Goal: Book appointment/travel/reservation

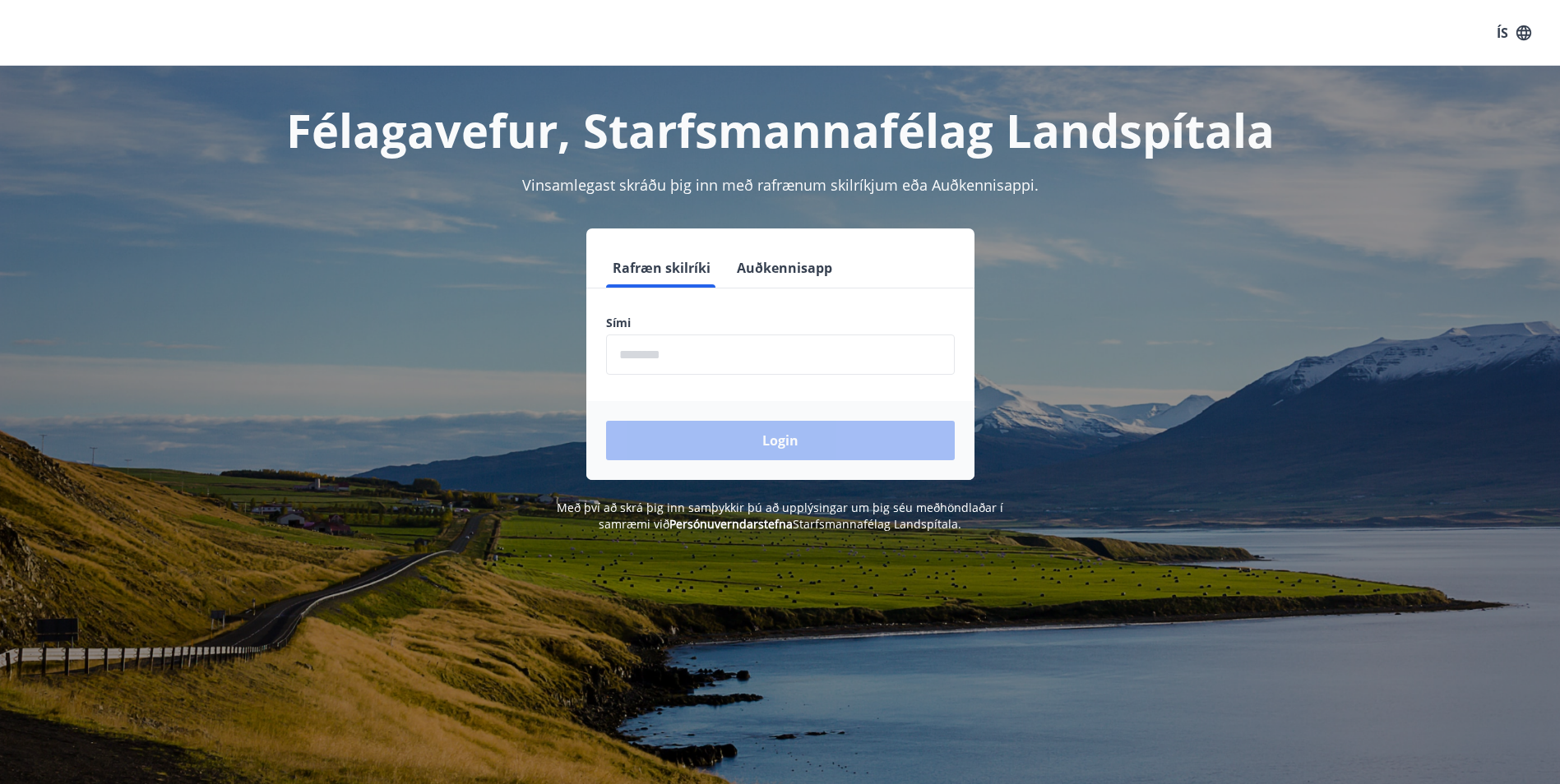
click at [719, 363] on input "phone" at bounding box center [780, 355] width 349 height 41
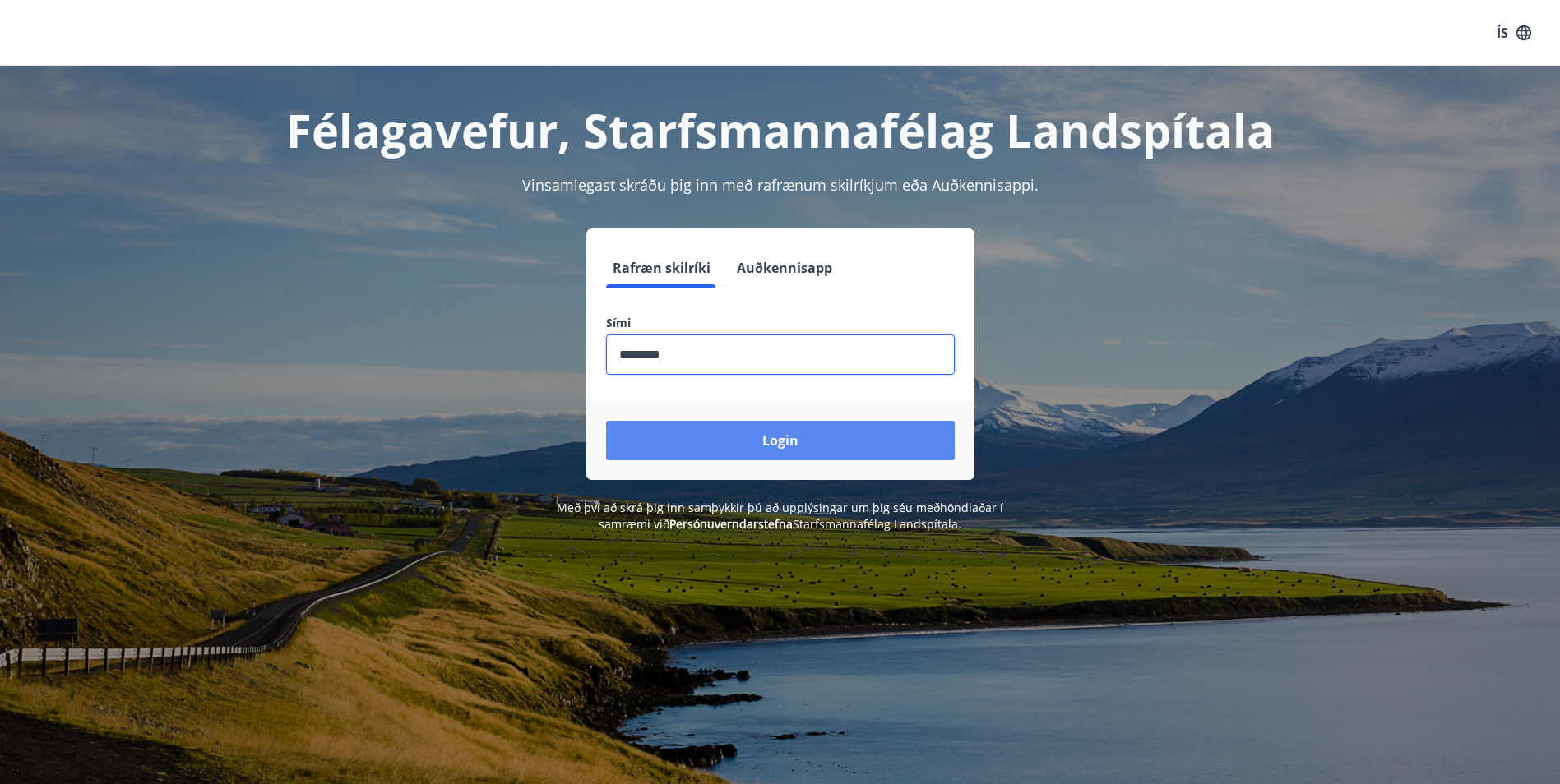
type input "********"
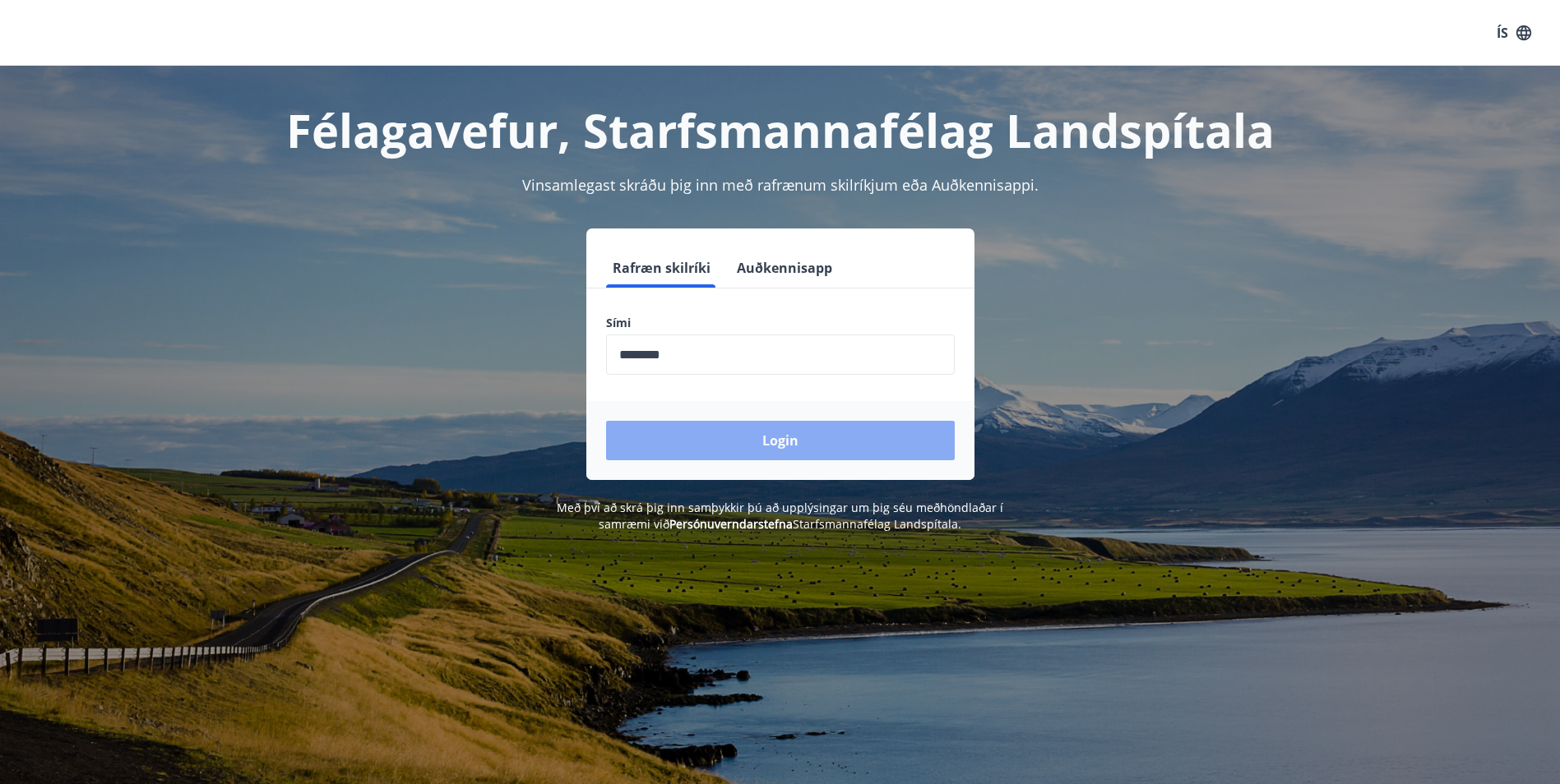
click at [677, 452] on button "Login" at bounding box center [780, 441] width 349 height 40
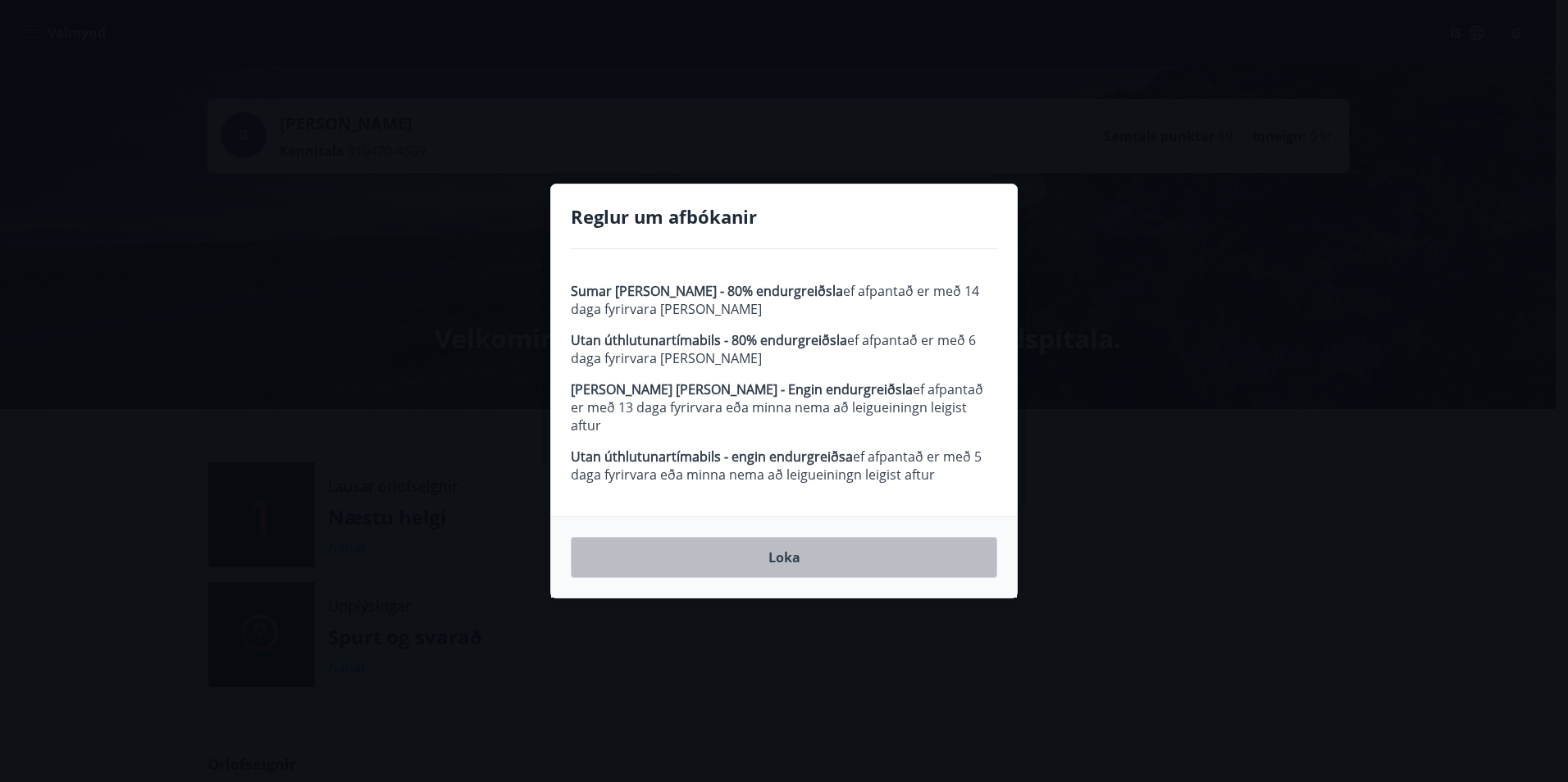
click at [809, 545] on button "Loka" at bounding box center [783, 557] width 426 height 41
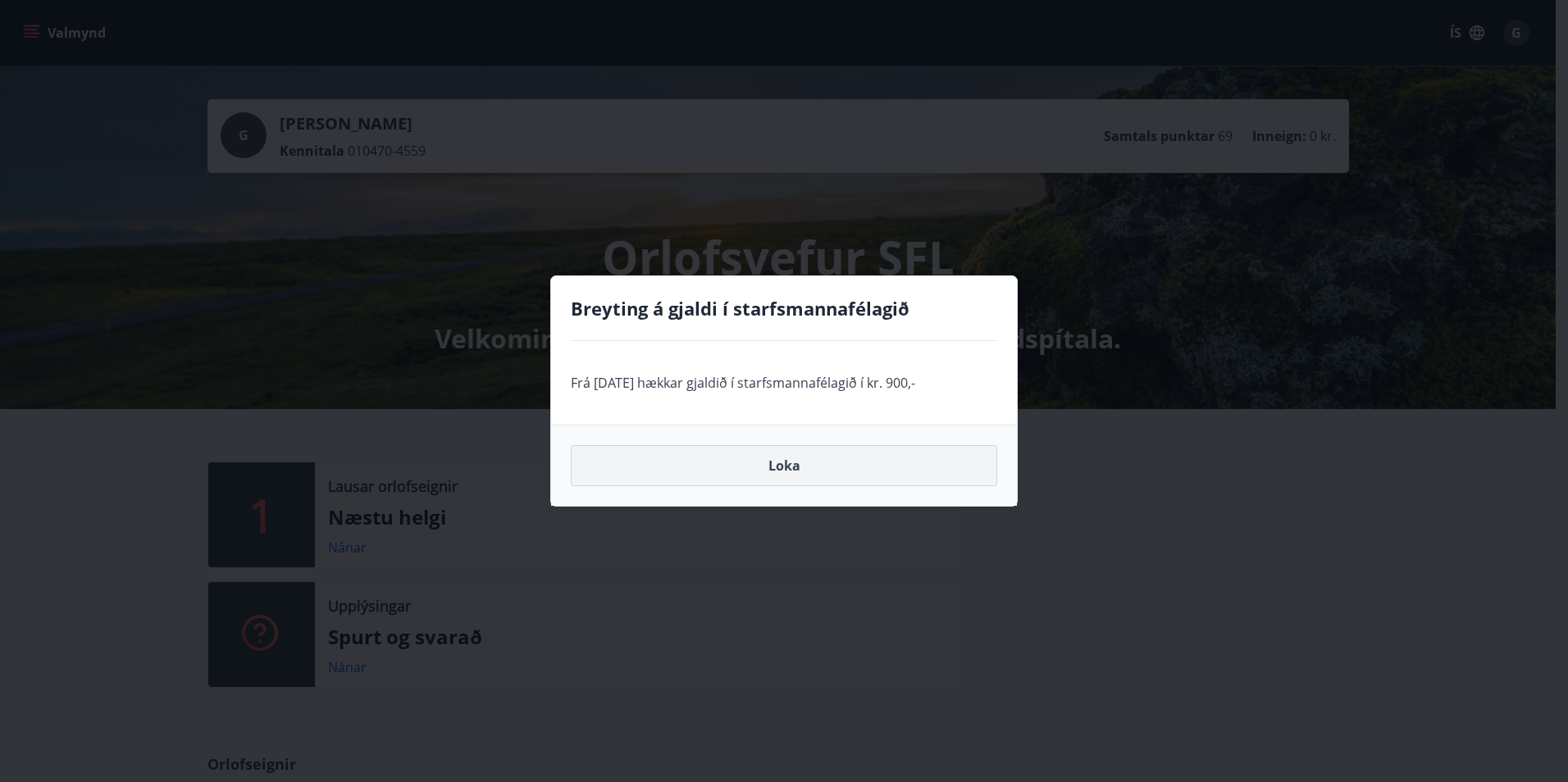
click at [767, 462] on button "Loka" at bounding box center [783, 465] width 426 height 41
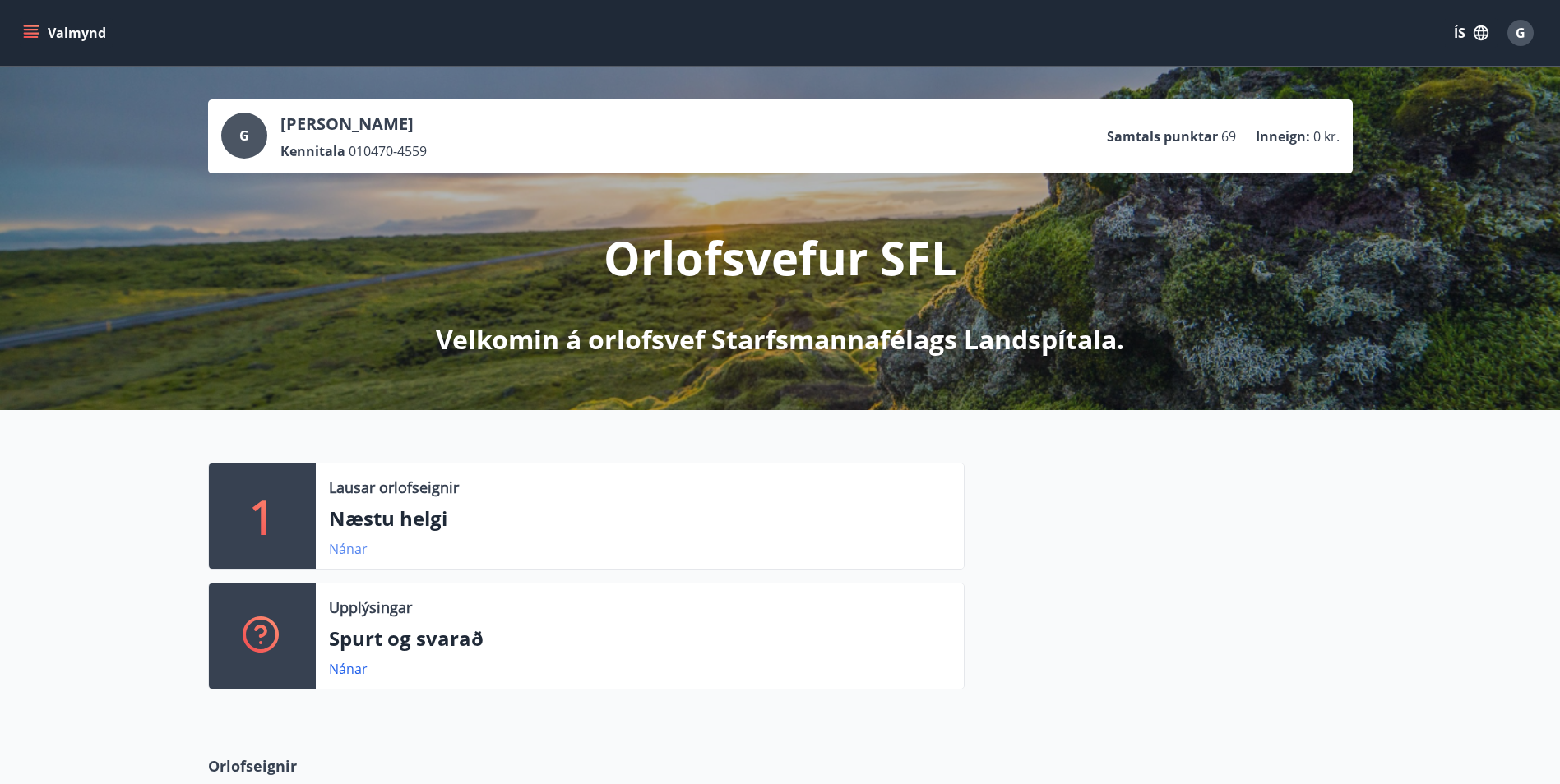
click at [351, 548] on link "Nánar" at bounding box center [348, 549] width 39 height 18
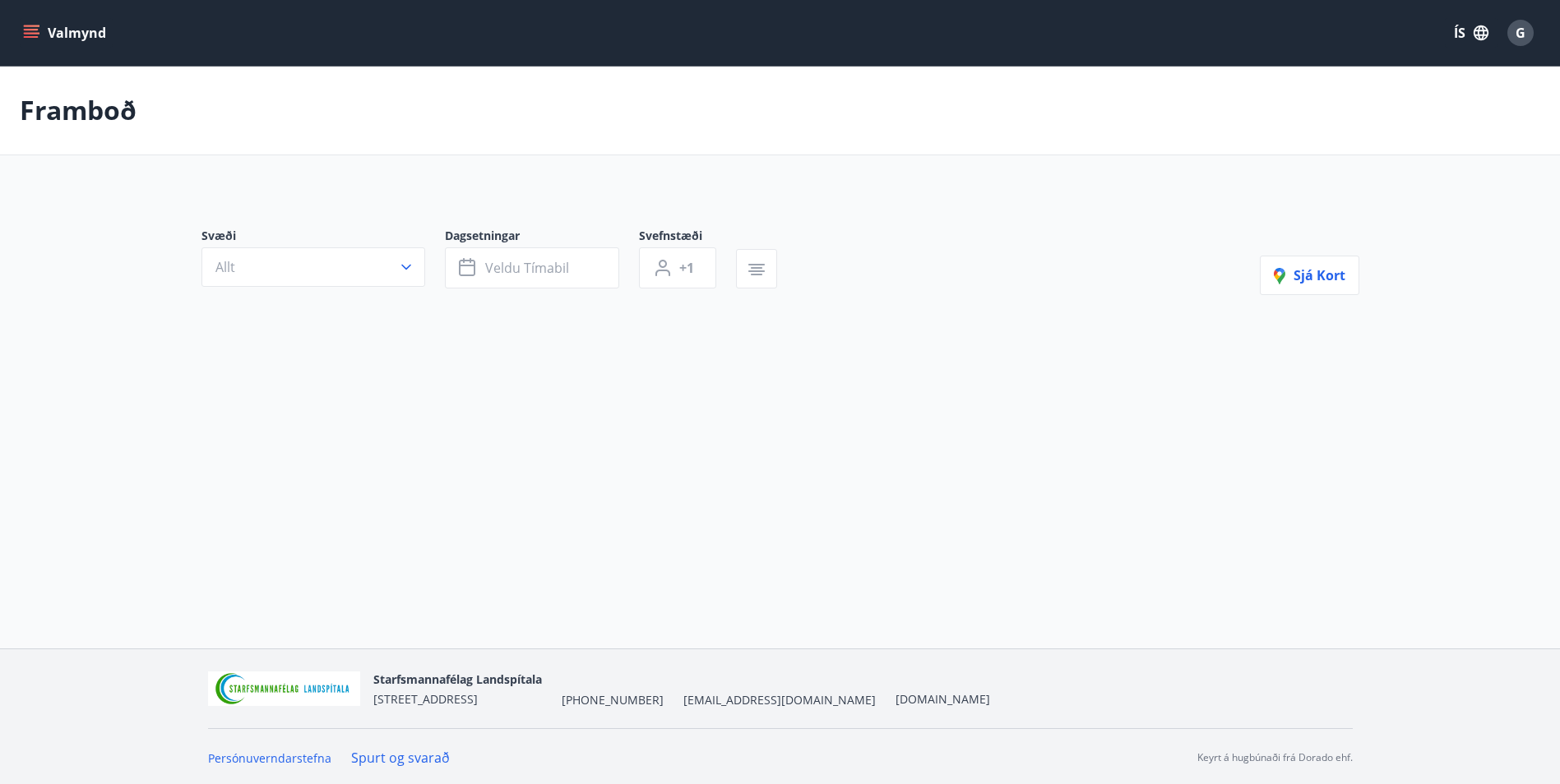
type input "*"
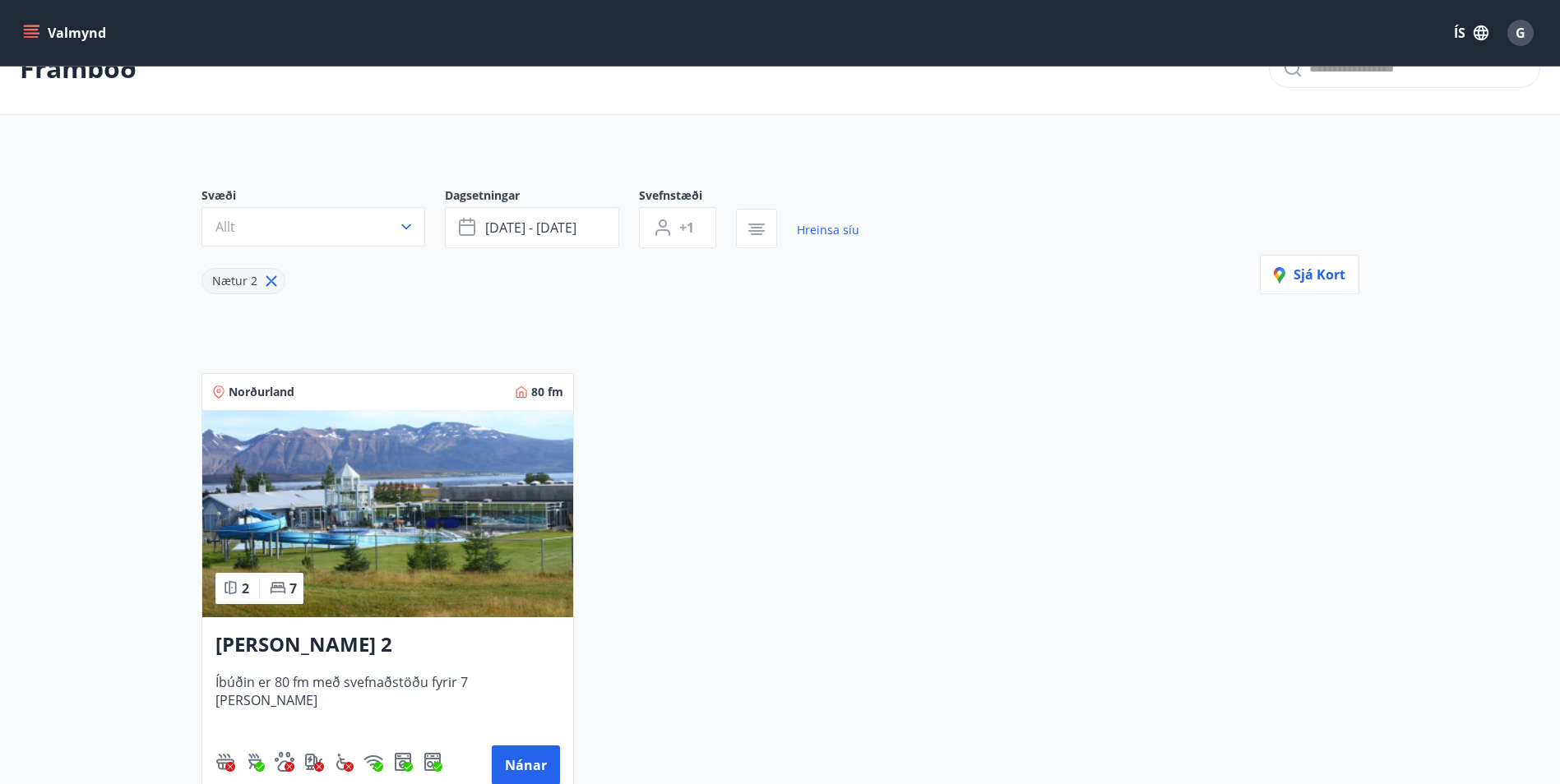
scroll to position [82, 0]
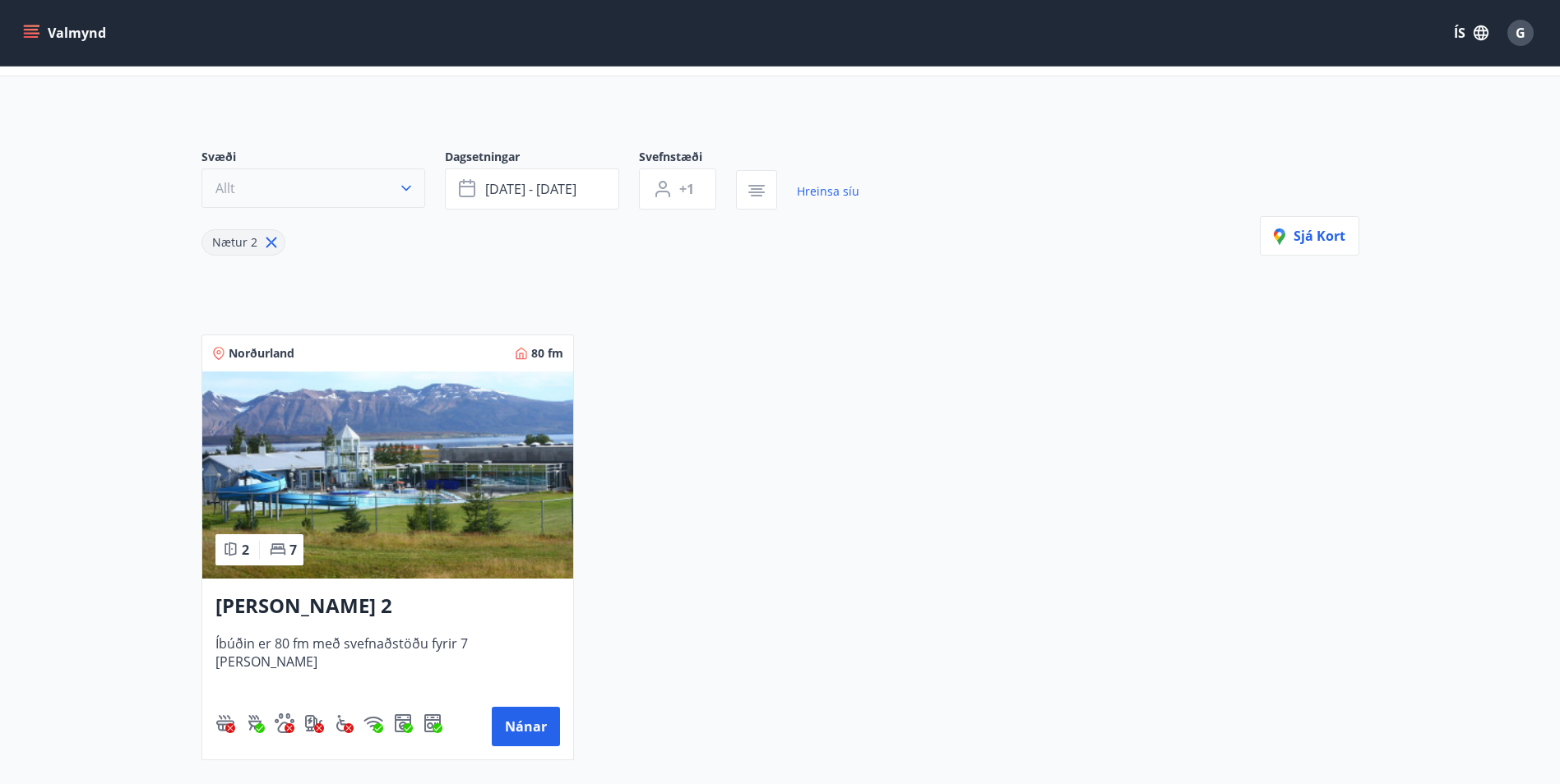
click at [400, 192] on icon "button" at bounding box center [406, 188] width 17 height 17
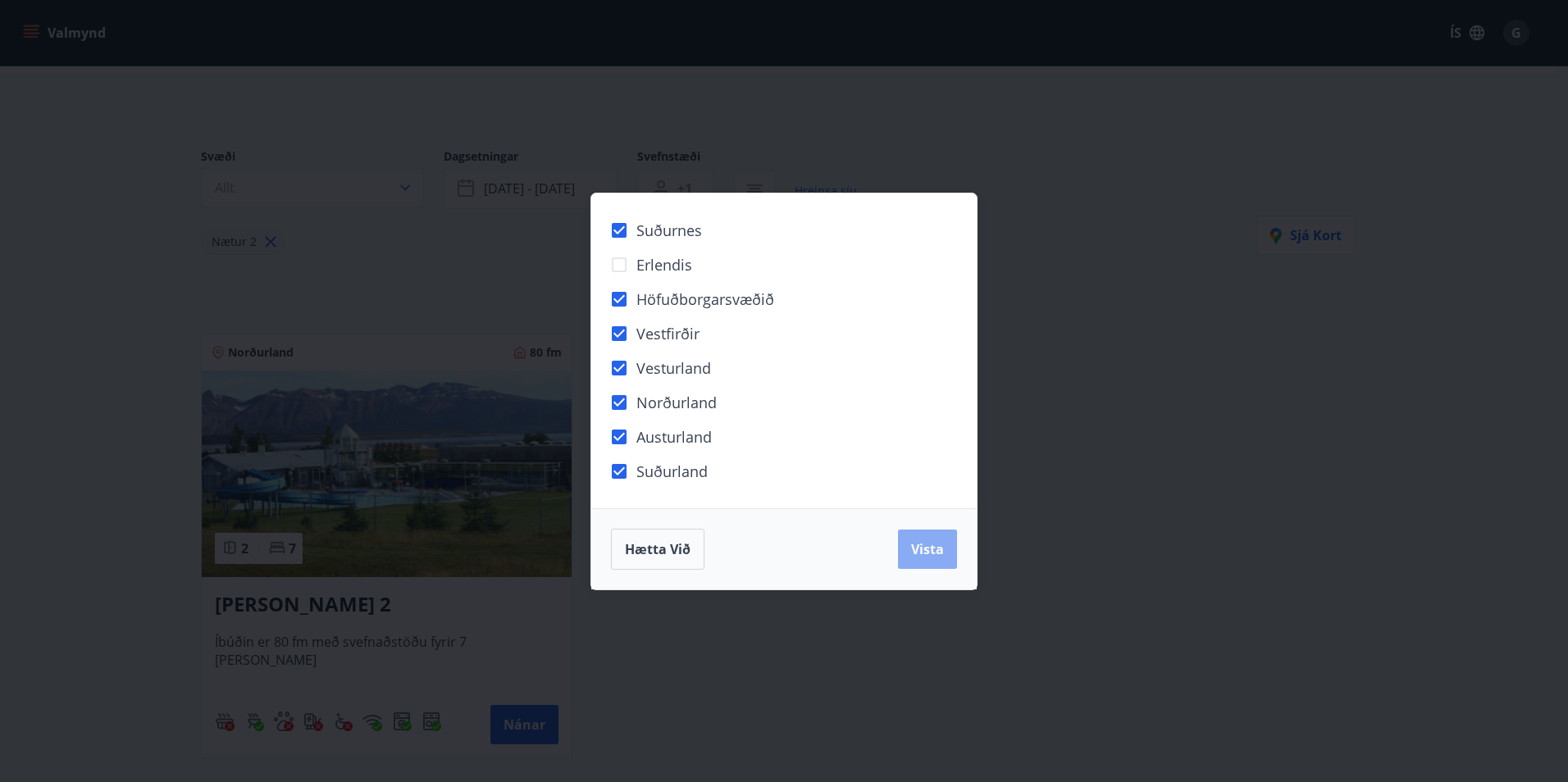
click at [925, 542] on span "Vista" at bounding box center [927, 549] width 33 height 18
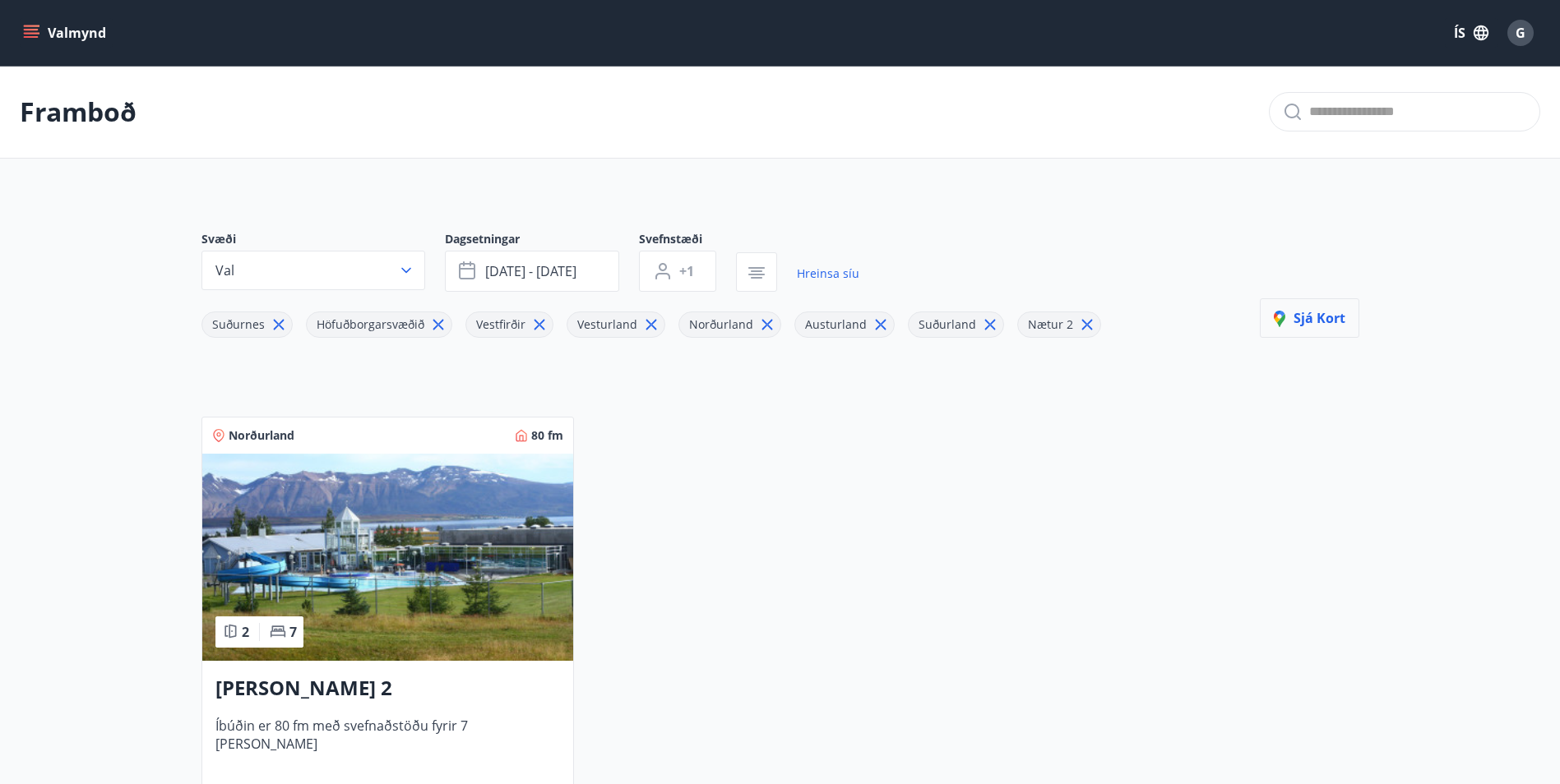
click at [1315, 311] on span "Sjá kort" at bounding box center [1309, 318] width 72 height 18
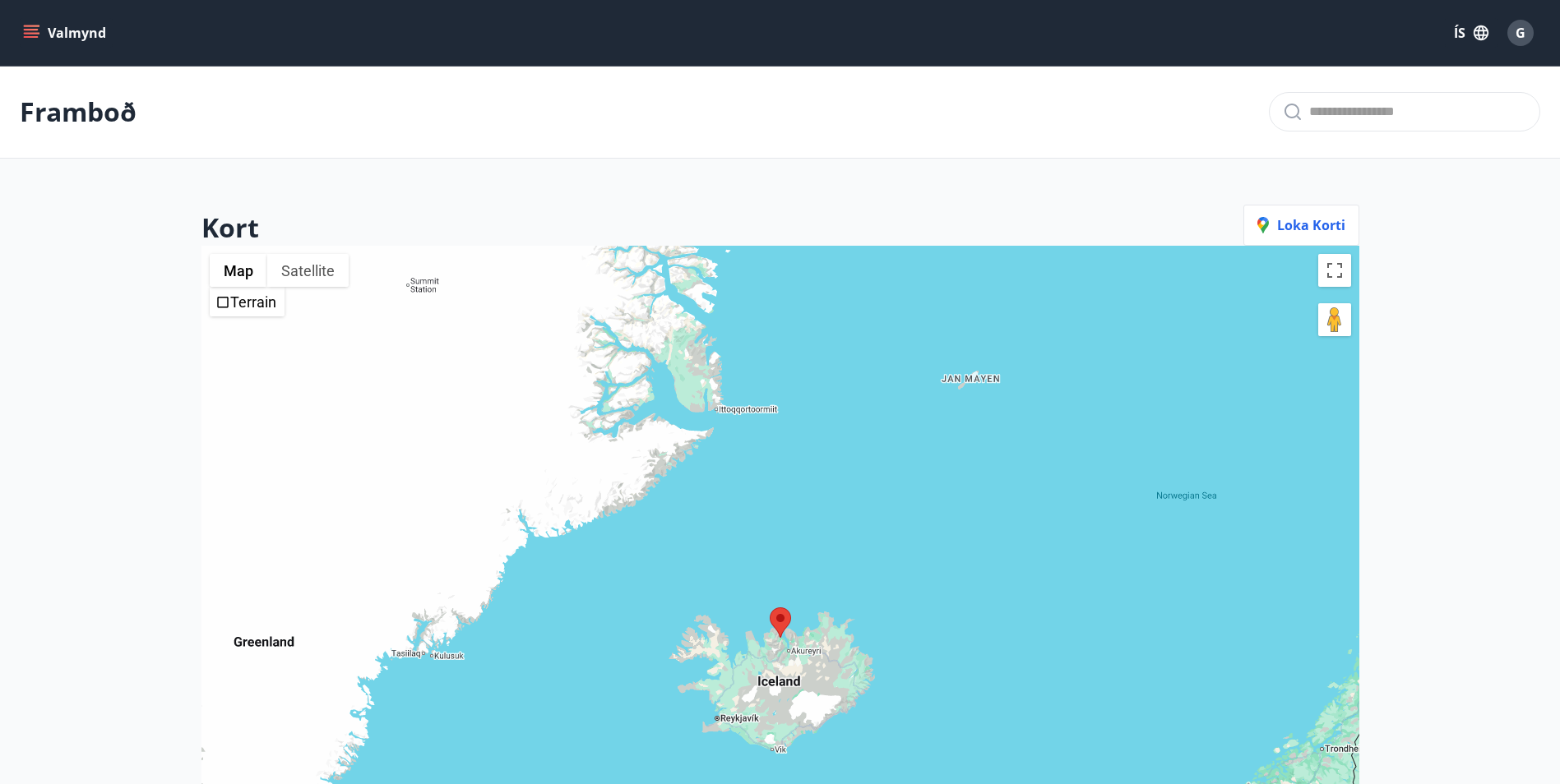
click at [38, 35] on icon "menu" at bounding box center [31, 33] width 17 height 17
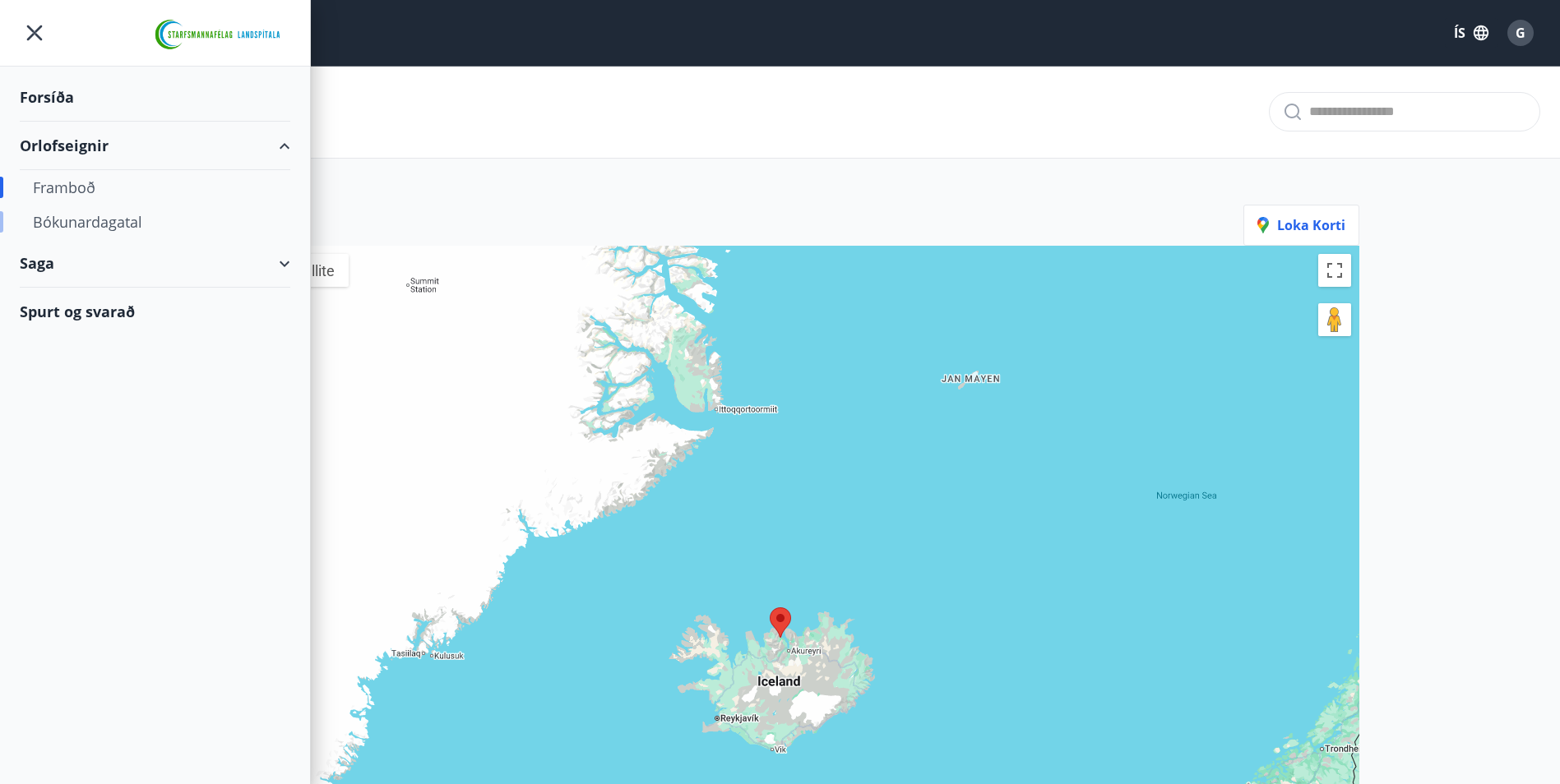
click at [76, 219] on div "Bókunardagatal" at bounding box center [155, 221] width 244 height 35
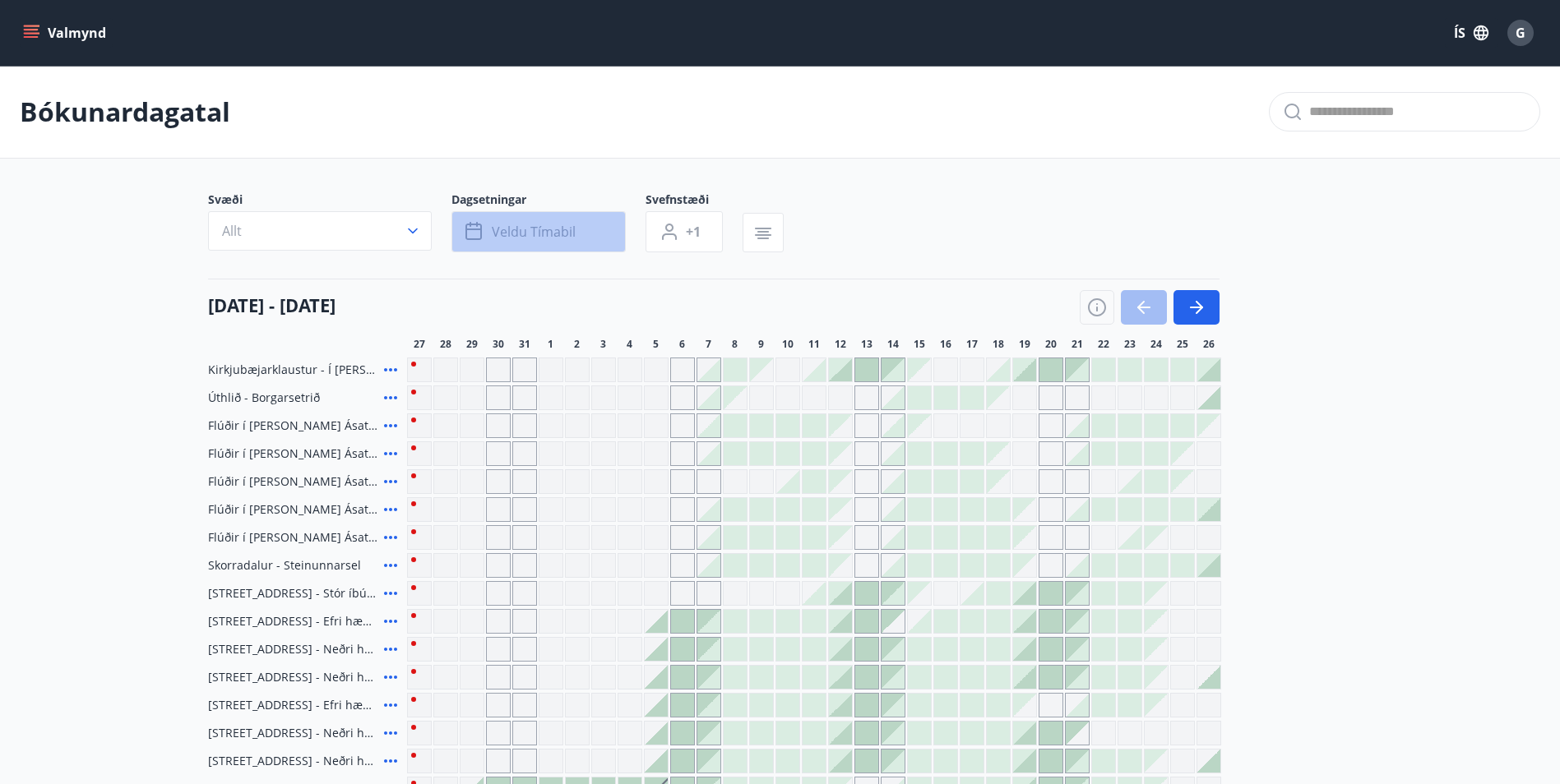
click at [480, 234] on icon "button" at bounding box center [474, 232] width 17 height 17
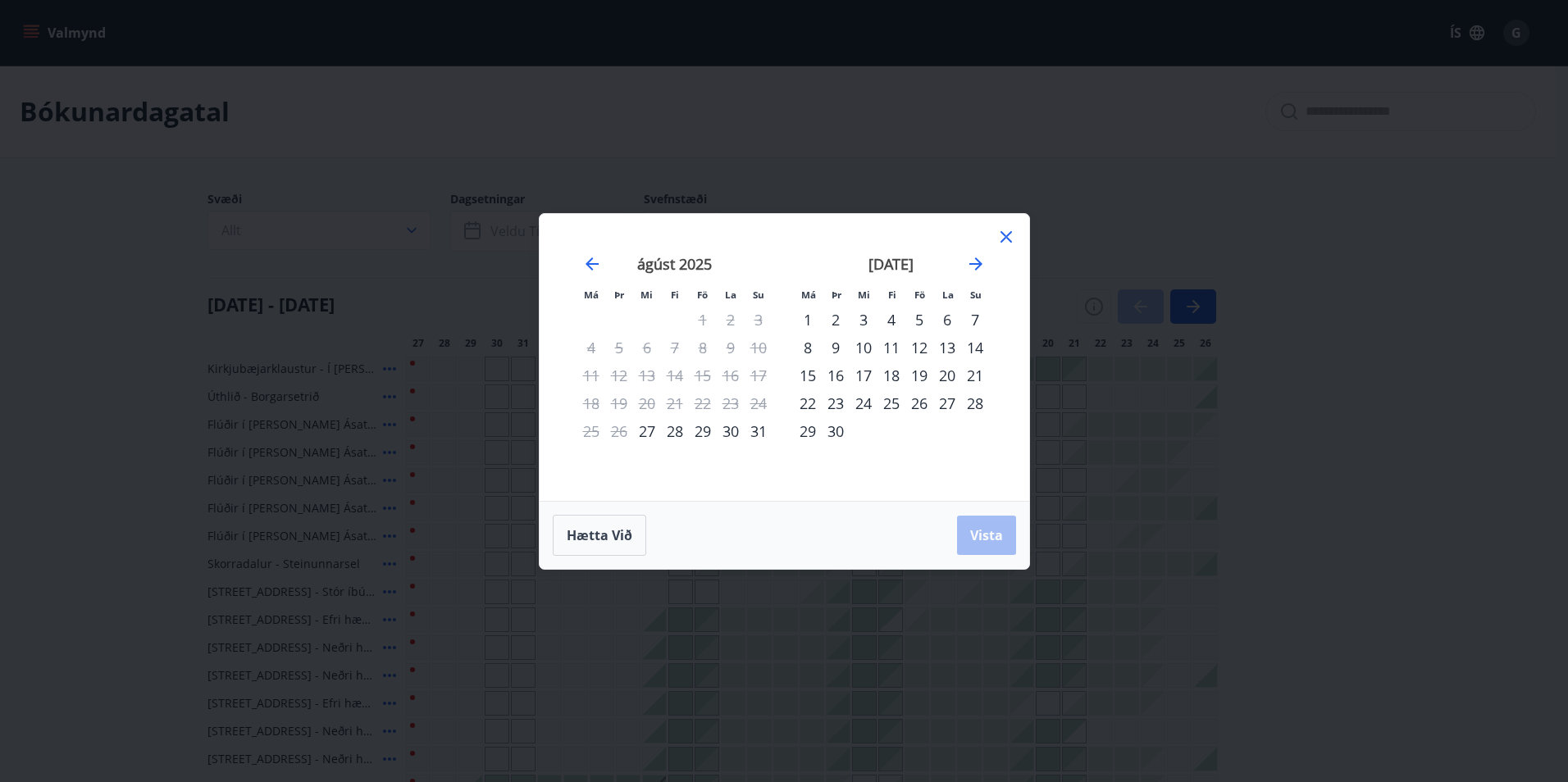
click at [703, 433] on div "29" at bounding box center [703, 432] width 28 height 28
click at [731, 428] on div "30" at bounding box center [731, 432] width 28 height 28
click at [762, 428] on div "31" at bounding box center [758, 432] width 28 height 28
click at [1005, 236] on icon at bounding box center [1006, 237] width 11 height 11
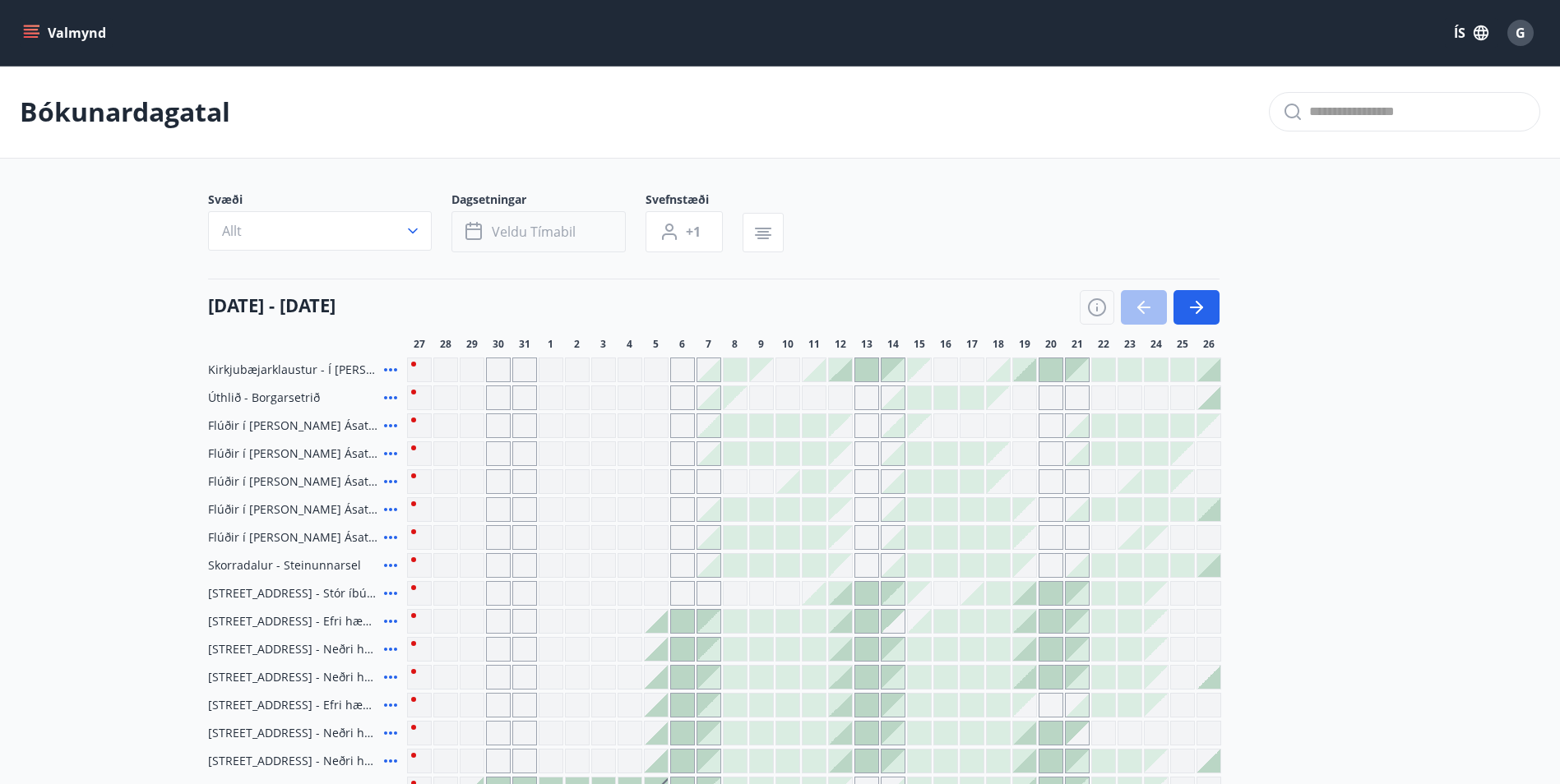
click at [489, 240] on button "Veldu tímabil" at bounding box center [538, 232] width 174 height 41
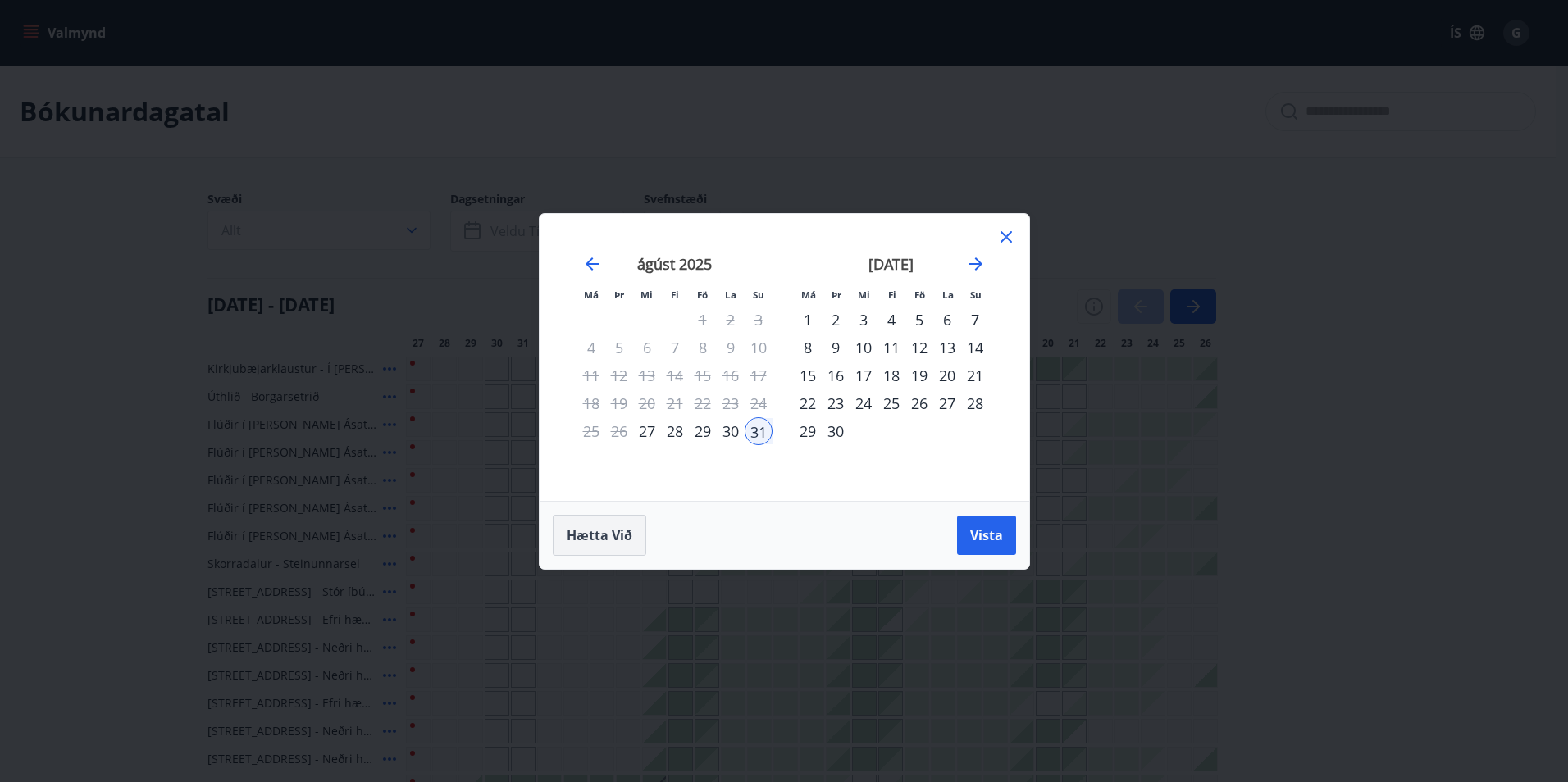
click at [616, 526] on span "Hætta við" at bounding box center [599, 535] width 65 height 18
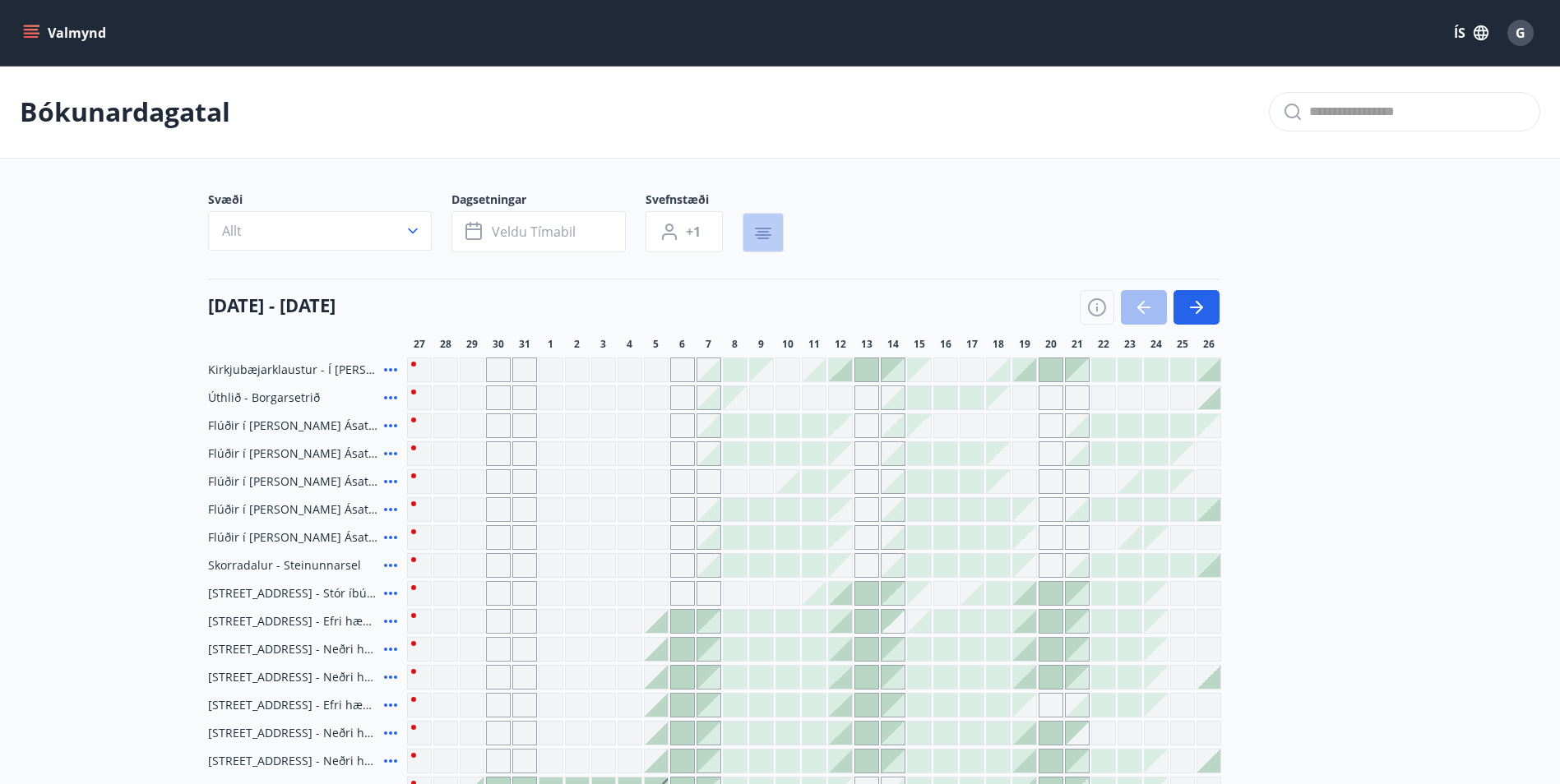
click at [757, 228] on icon "button" at bounding box center [763, 228] width 17 height 2
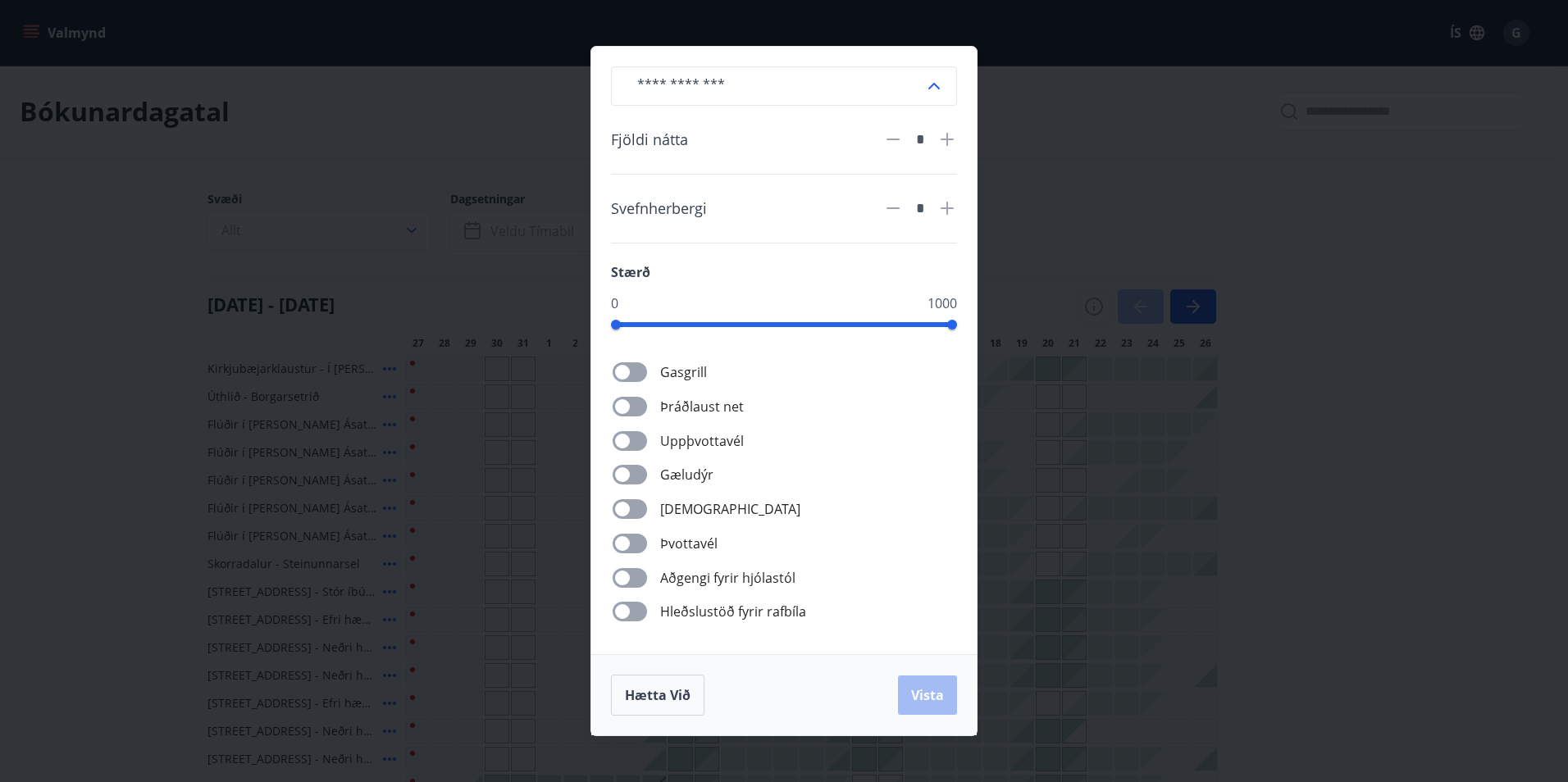
click at [1102, 304] on div "​ Fjöldi nátta * Svefnherbergi * Stærð 0 1000 Gasgrill Þráðlaust net Uppþvottav…" at bounding box center [784, 391] width 1568 height 782
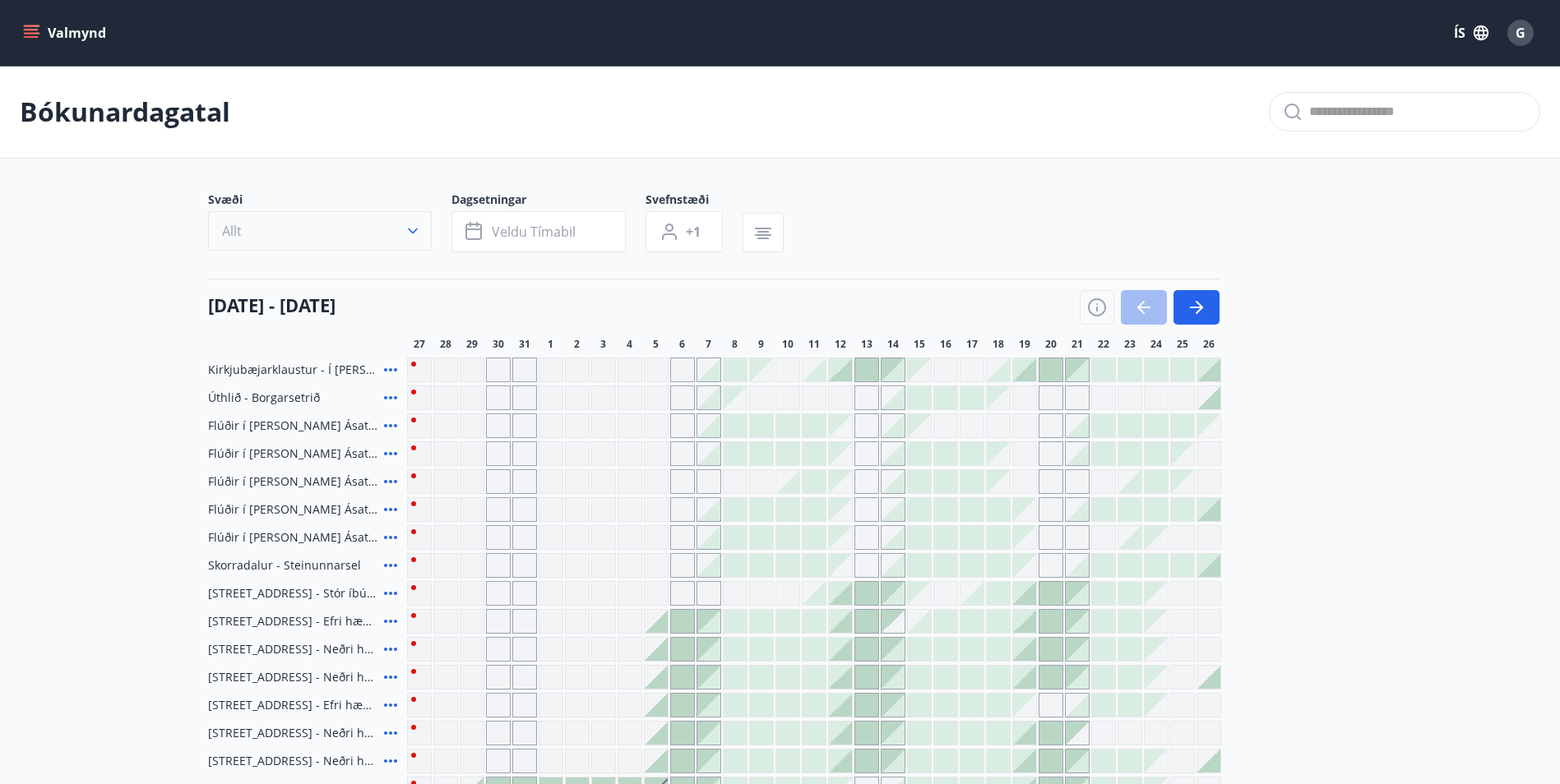
click at [413, 236] on icon "button" at bounding box center [413, 231] width 17 height 17
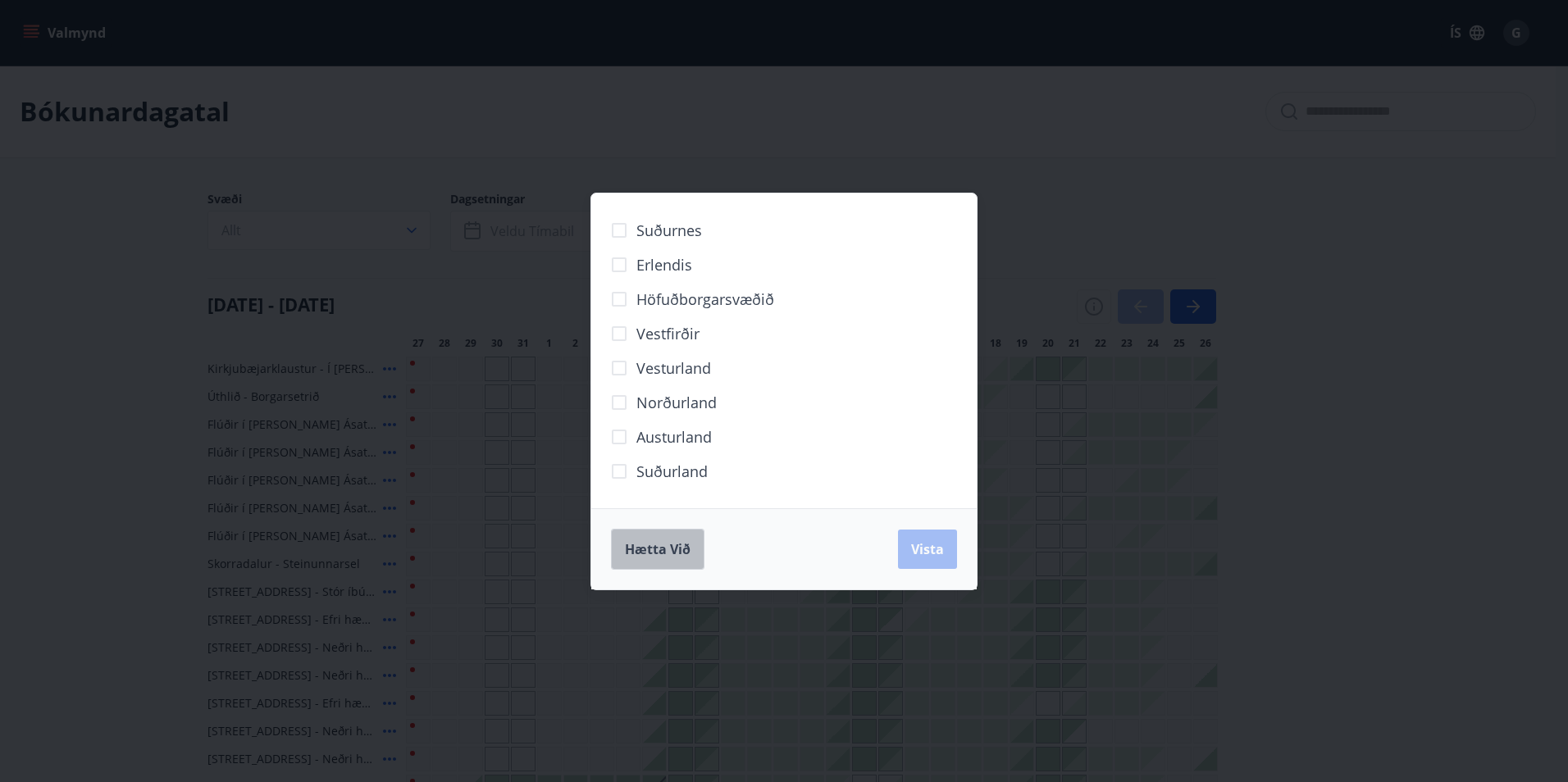
click at [675, 545] on span "Hætta við" at bounding box center [658, 549] width 65 height 18
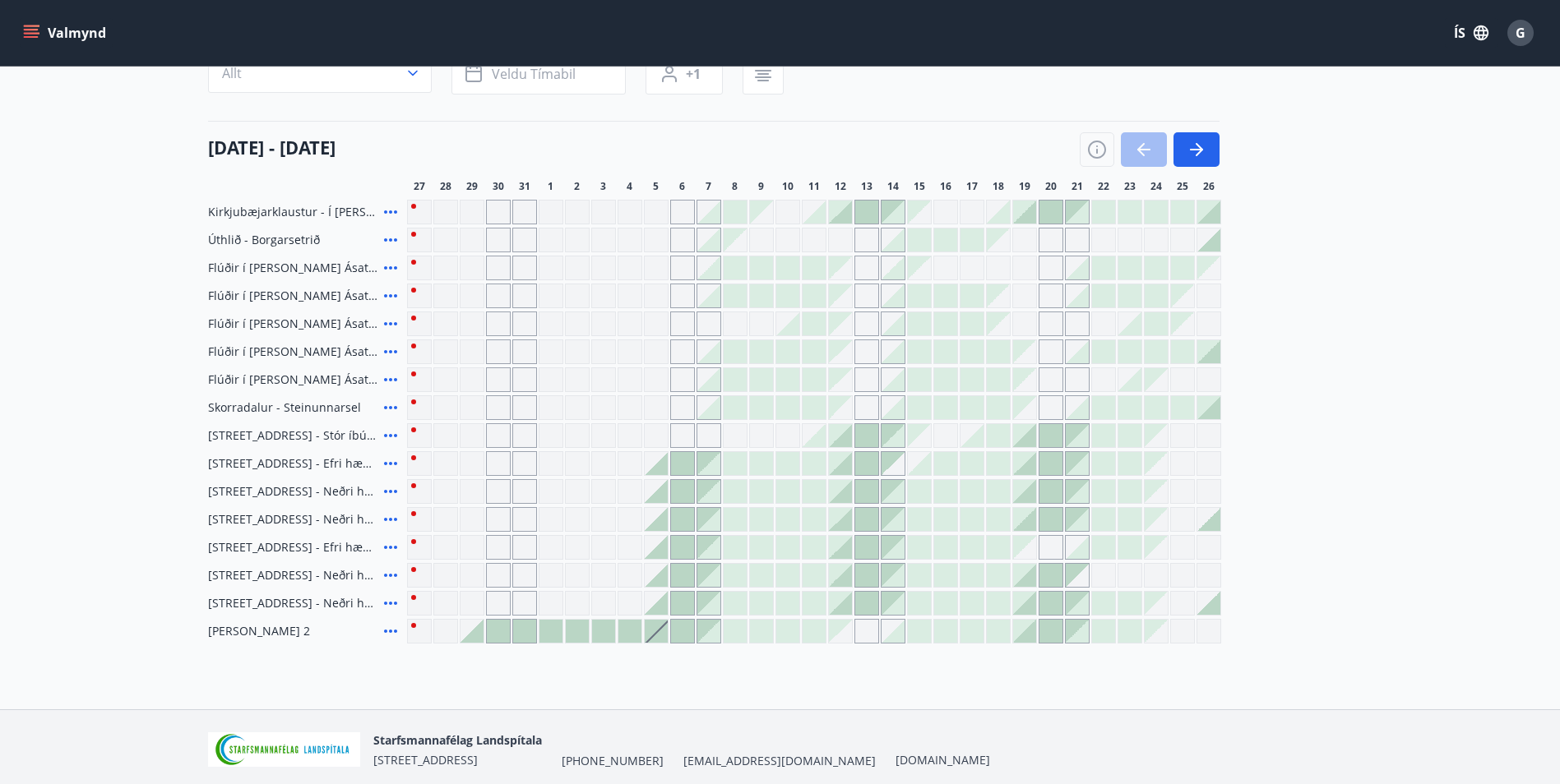
scroll to position [221, 0]
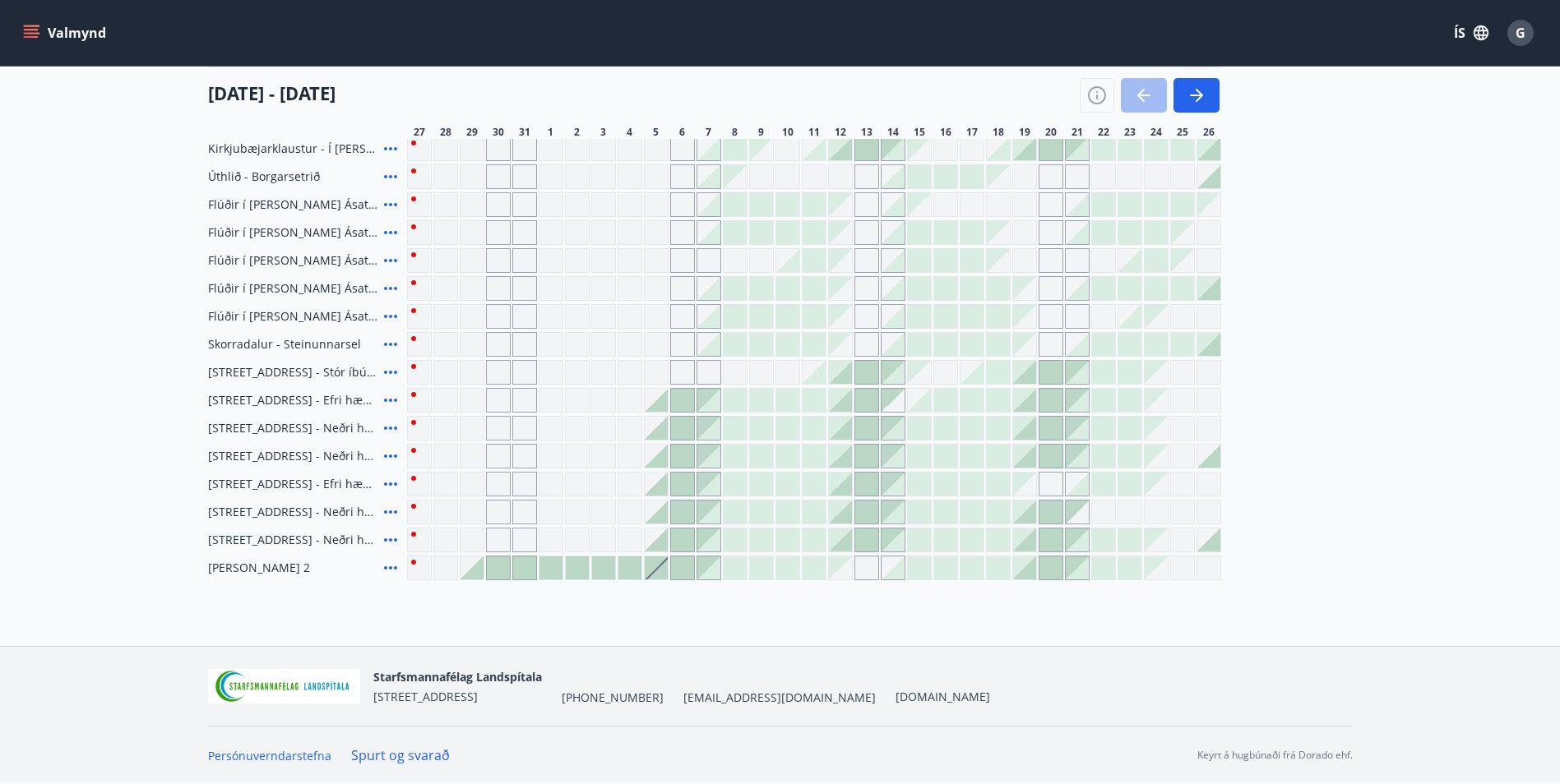
click at [536, 367] on div "Gráir dagar eru ekki bókanlegir" at bounding box center [525, 373] width 25 height 25
drag, startPoint x: 512, startPoint y: 375, endPoint x: 487, endPoint y: 387, distance: 27.7
click at [513, 375] on div "Gráir dagar eru ekki bókanlegir" at bounding box center [525, 373] width 25 height 25
click at [503, 375] on div "Gráir dagar eru ekki bókanlegir" at bounding box center [498, 373] width 25 height 25
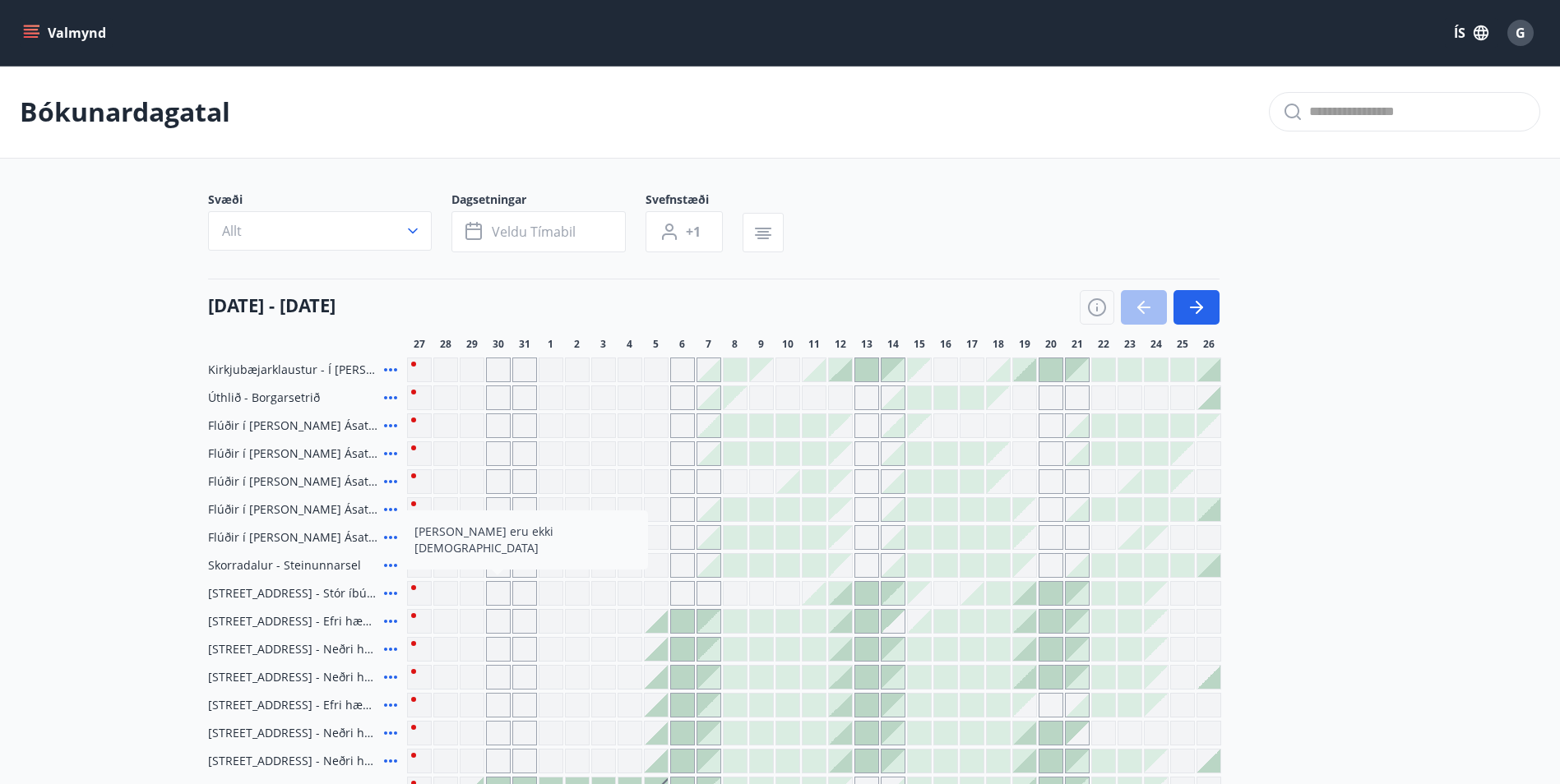
click at [391, 369] on icon at bounding box center [390, 370] width 13 height 4
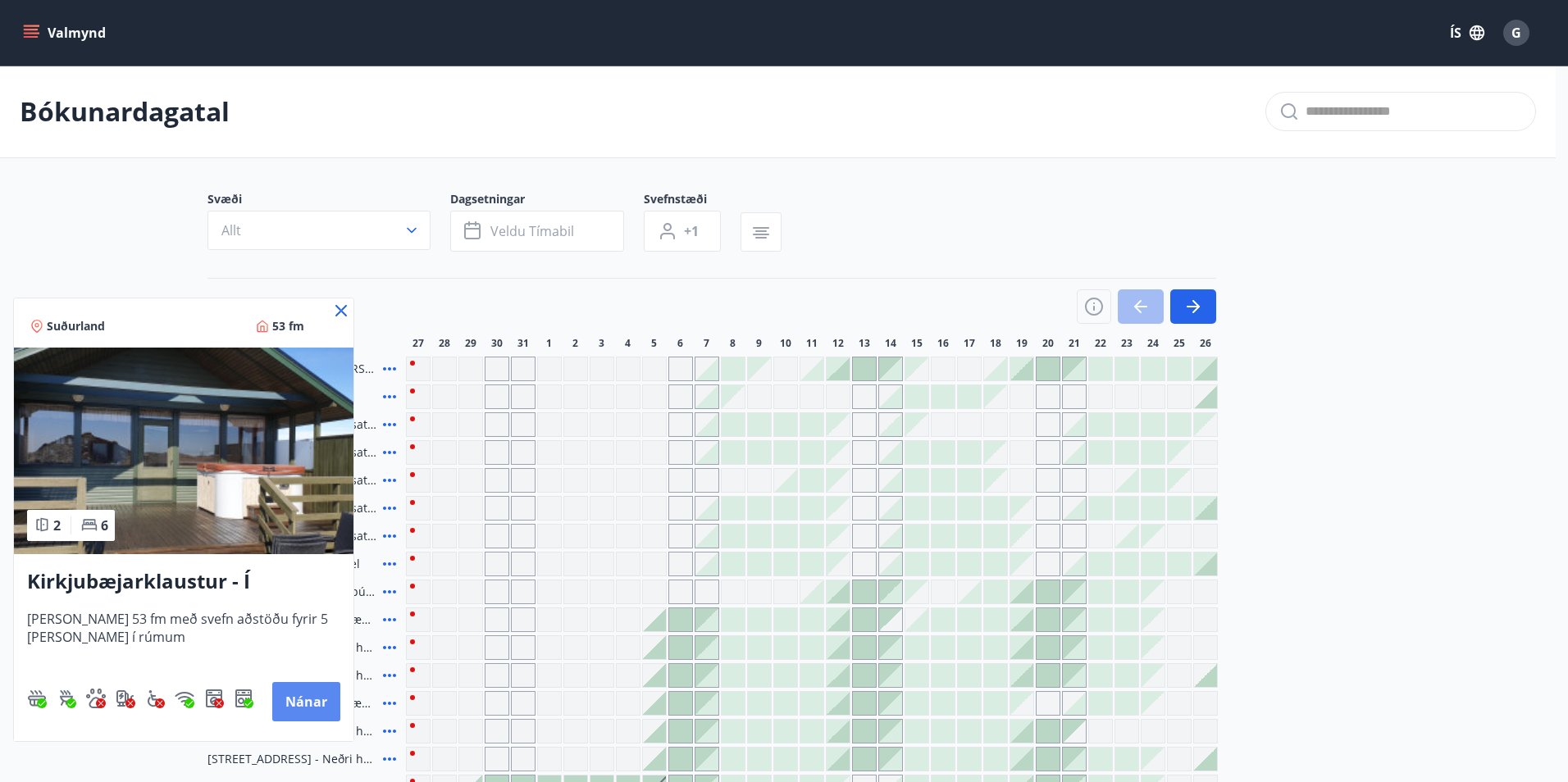
click at [301, 688] on button "Nánar" at bounding box center [305, 702] width 68 height 40
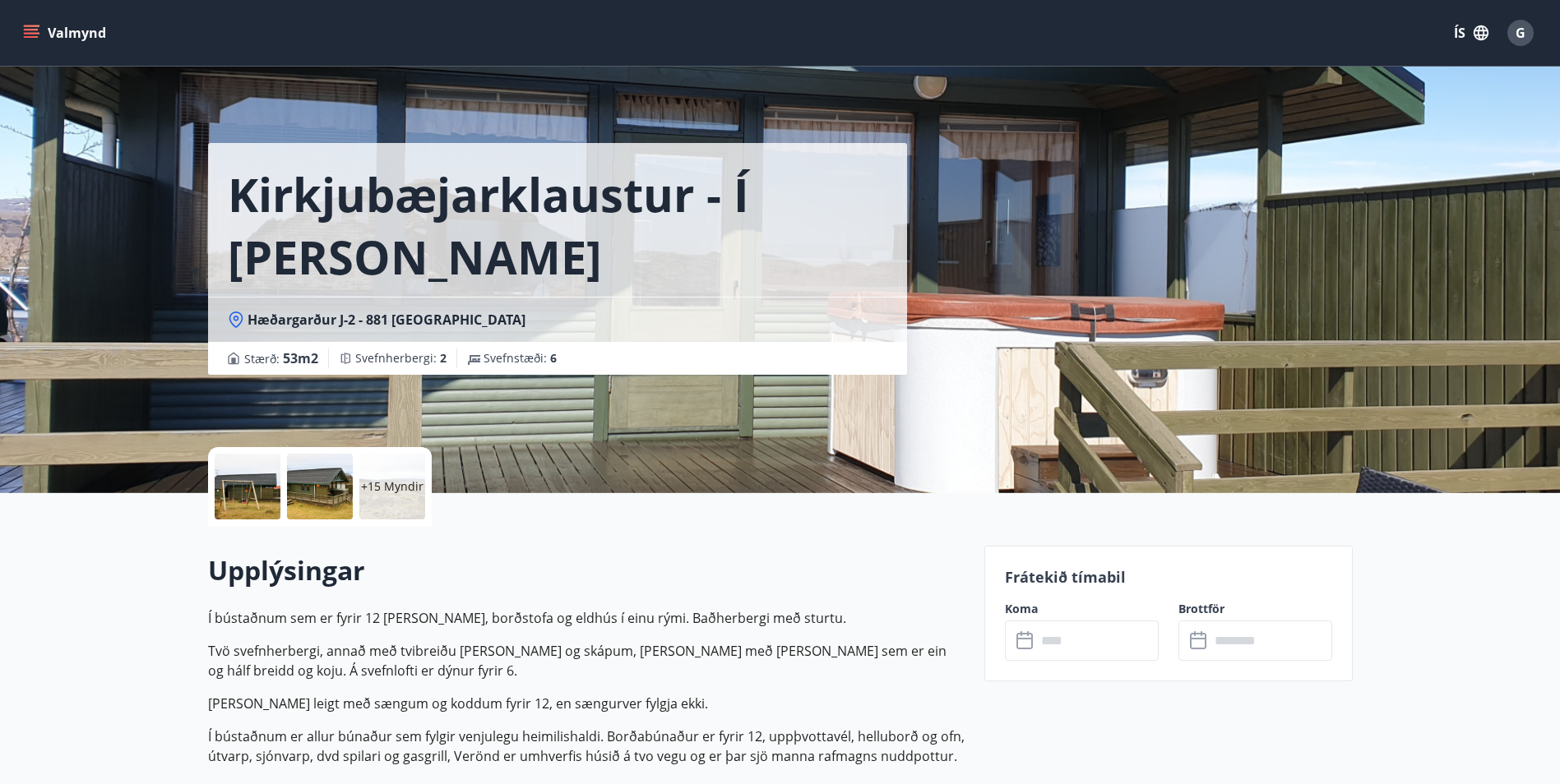
click at [1026, 639] on icon at bounding box center [1024, 639] width 17 height 2
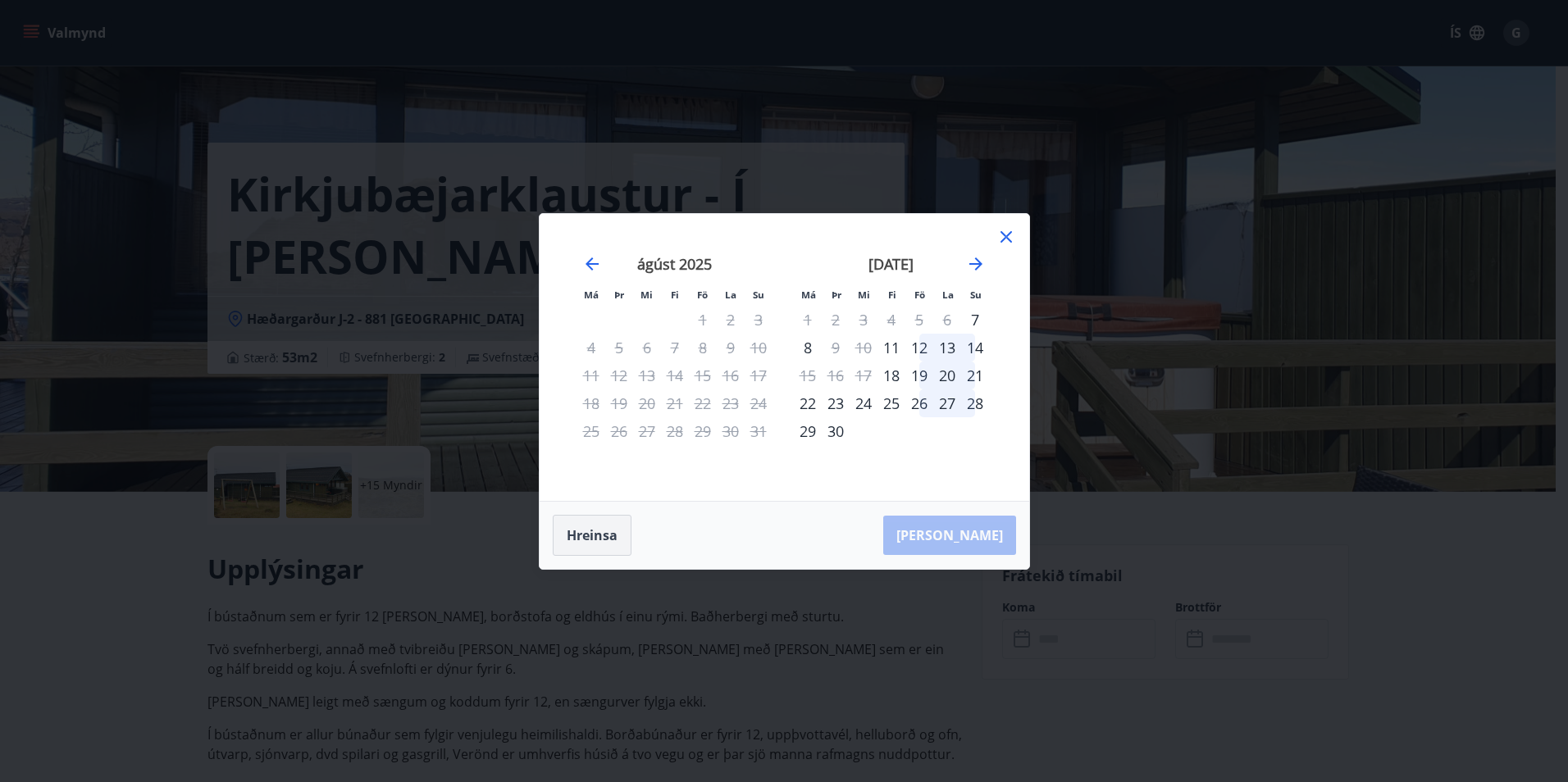
click at [601, 530] on button "Hreinsa" at bounding box center [592, 535] width 79 height 41
click at [961, 532] on div "[PERSON_NAME]" at bounding box center [784, 535] width 489 height 67
click at [1003, 242] on icon at bounding box center [1006, 237] width 19 height 19
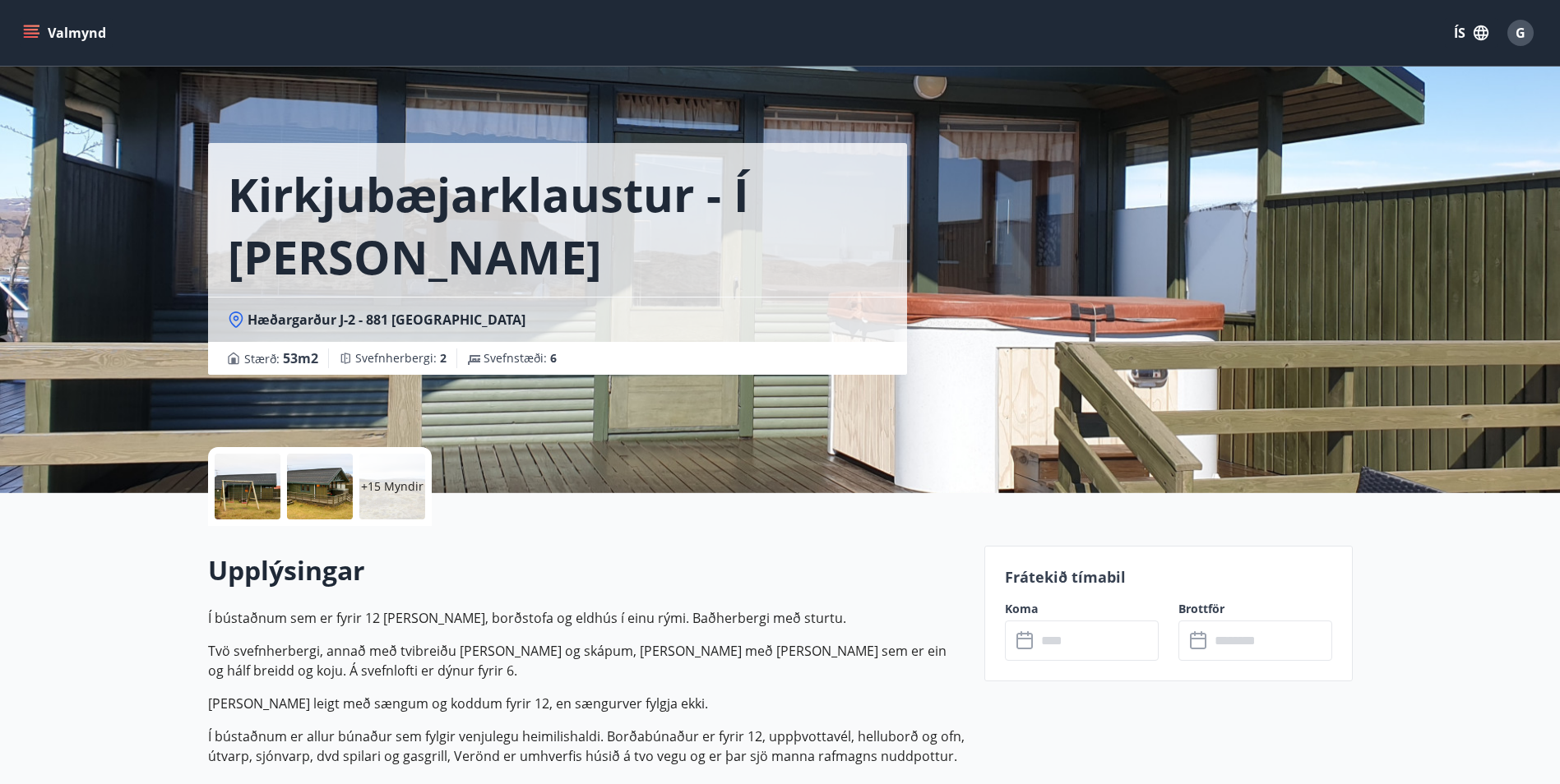
click at [1028, 643] on icon at bounding box center [1026, 641] width 19 height 19
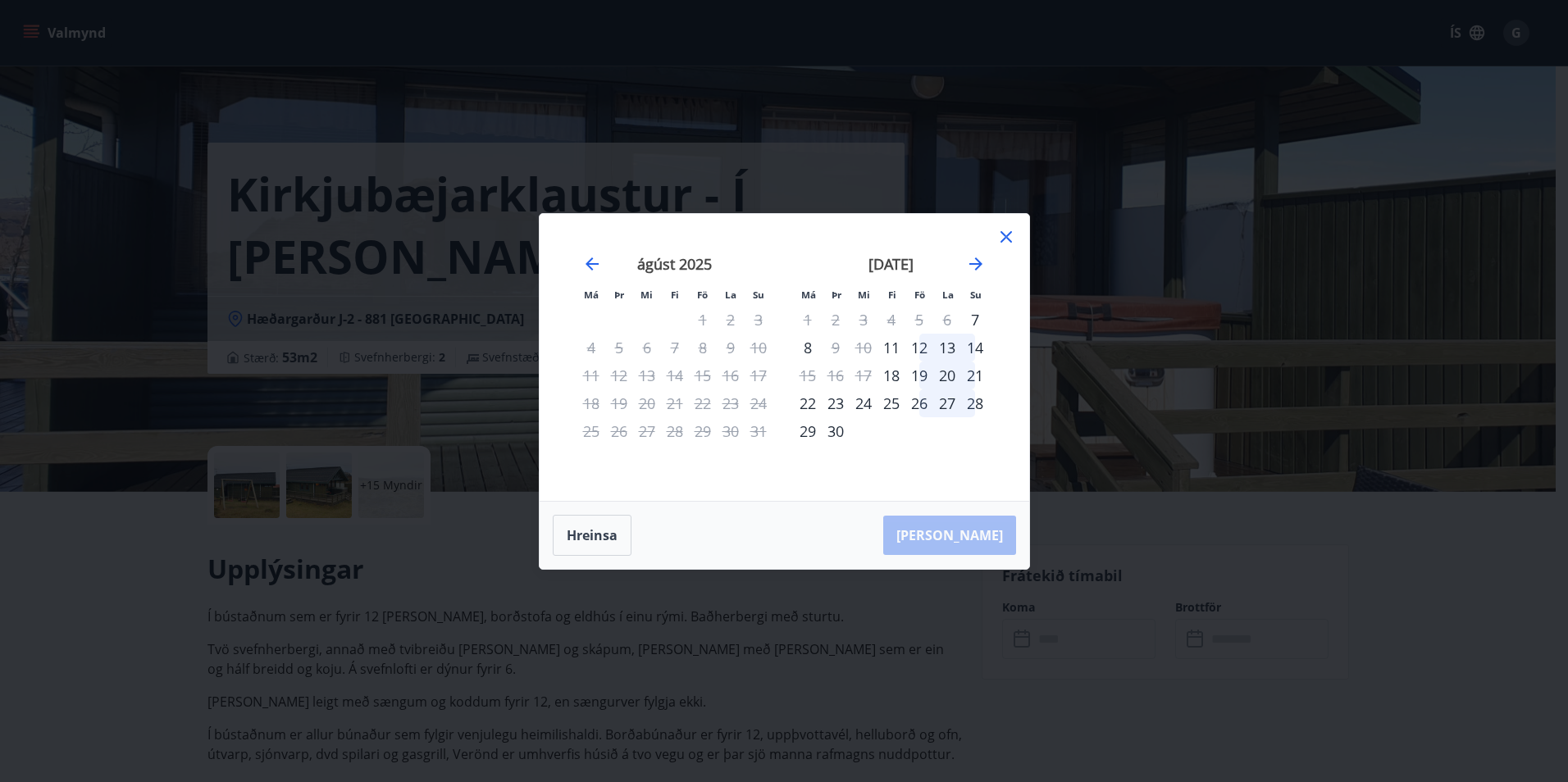
click at [1003, 238] on icon at bounding box center [1006, 237] width 11 height 11
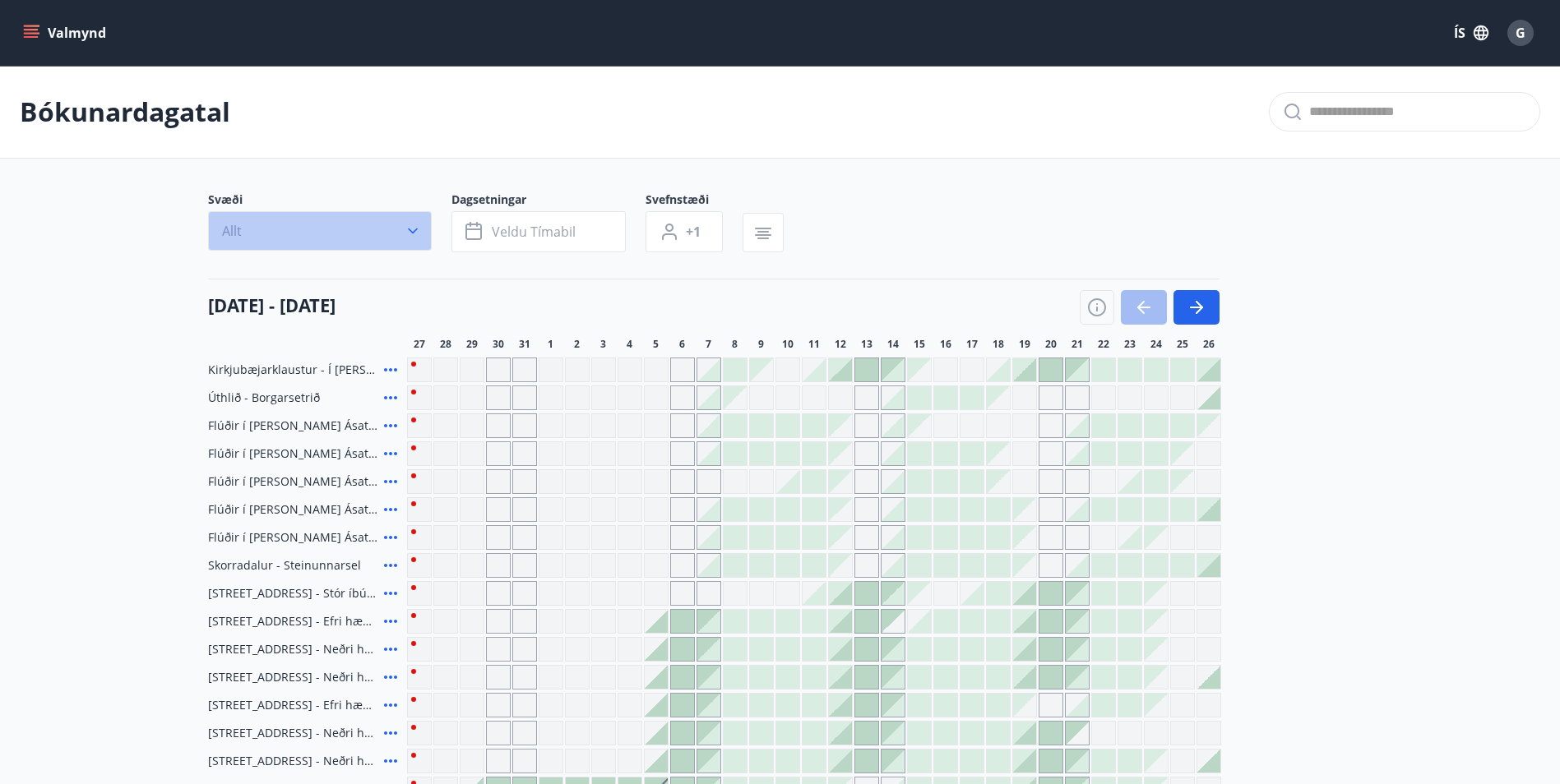
click at [412, 236] on icon "button" at bounding box center [413, 231] width 17 height 17
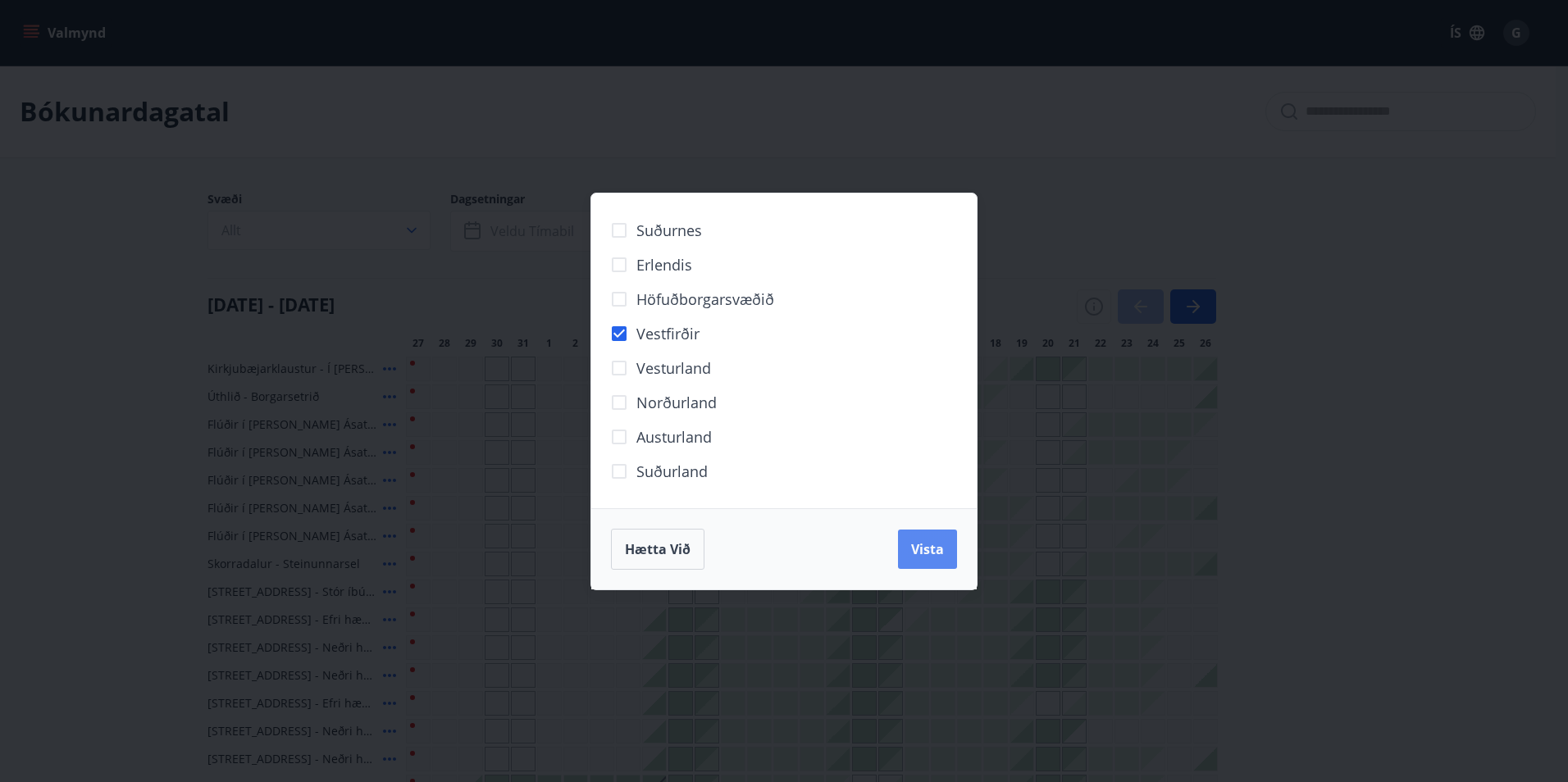
click at [934, 555] on span "Vista" at bounding box center [927, 549] width 33 height 18
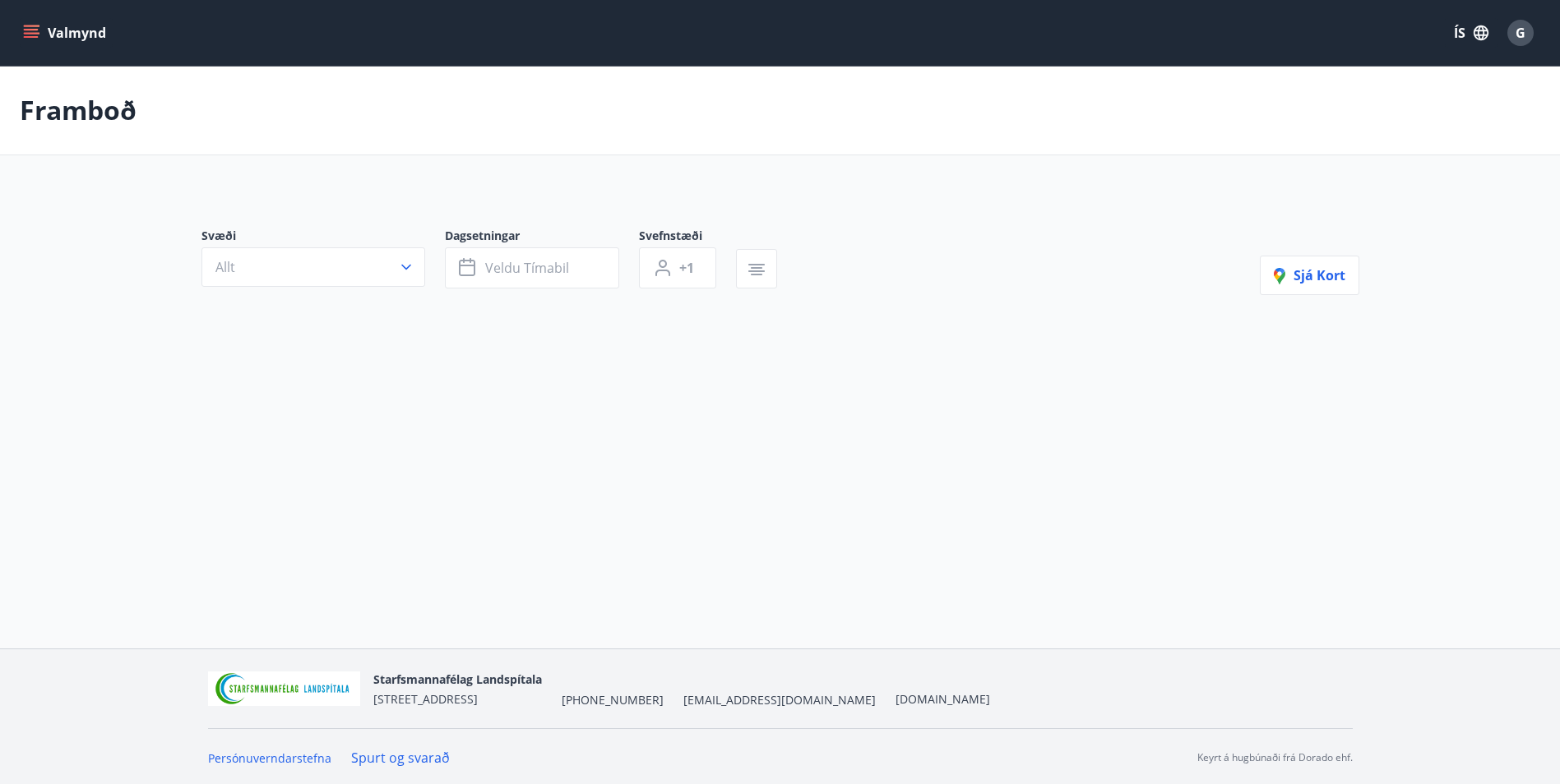
type input "*"
